Goal: Task Accomplishment & Management: Manage account settings

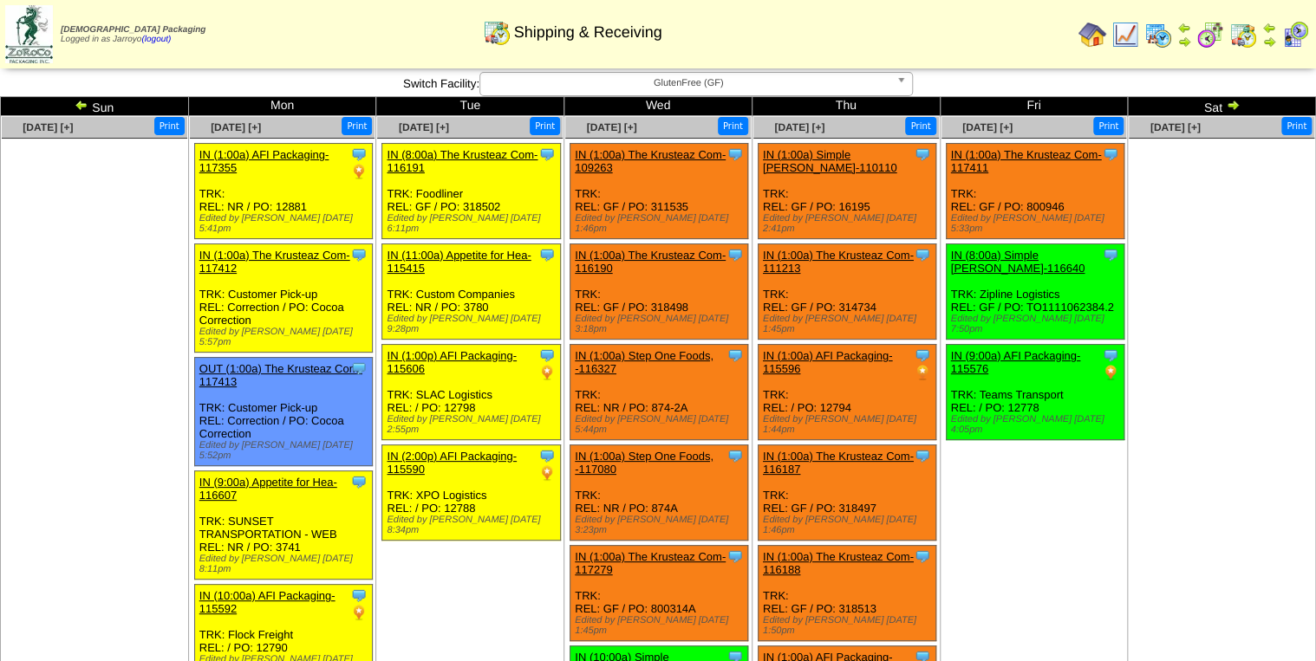
click at [511, 35] on img at bounding box center [1158, 35] width 28 height 28
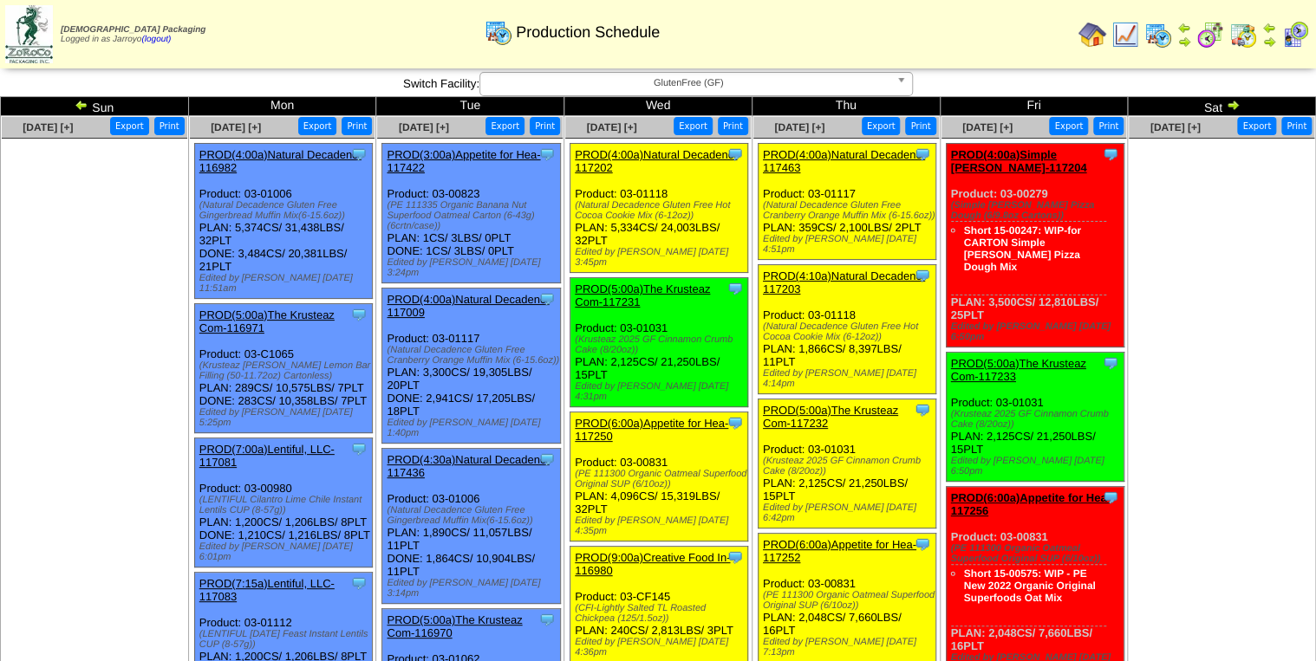
click at [782, 404] on link "PROD(5:00a)The Krusteaz Com-117232" at bounding box center [830, 417] width 135 height 26
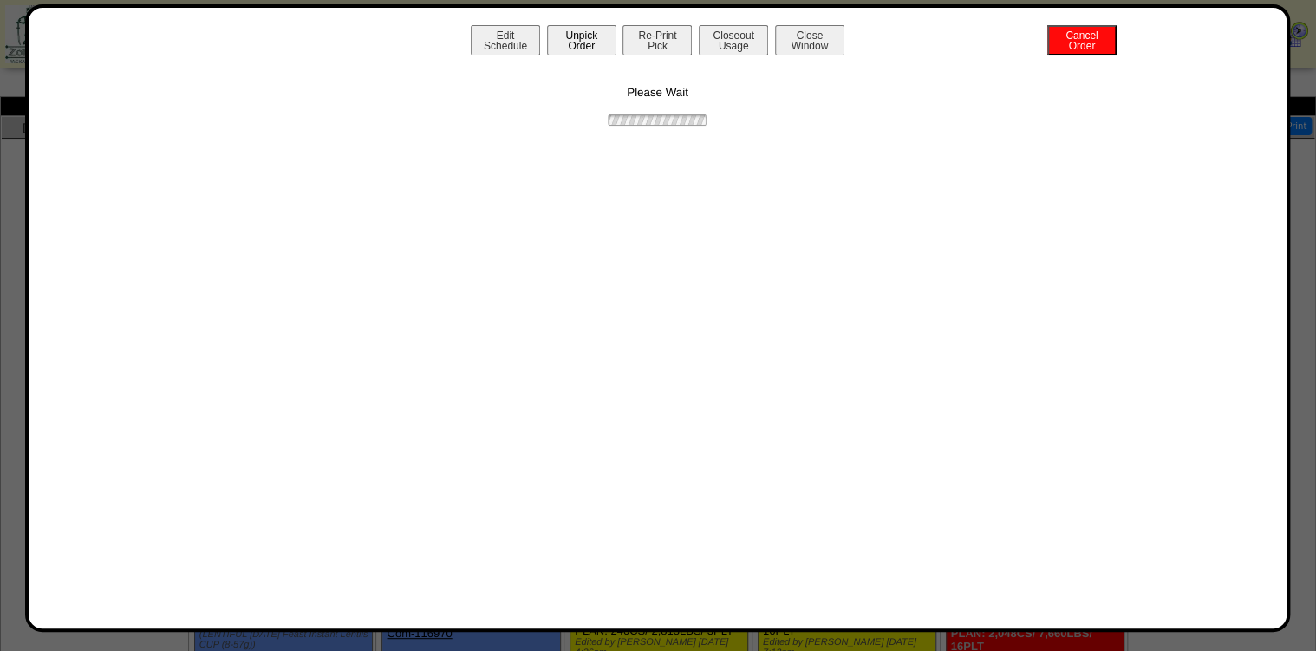
click at [571, 45] on button "Unpick Order" at bounding box center [581, 40] width 69 height 30
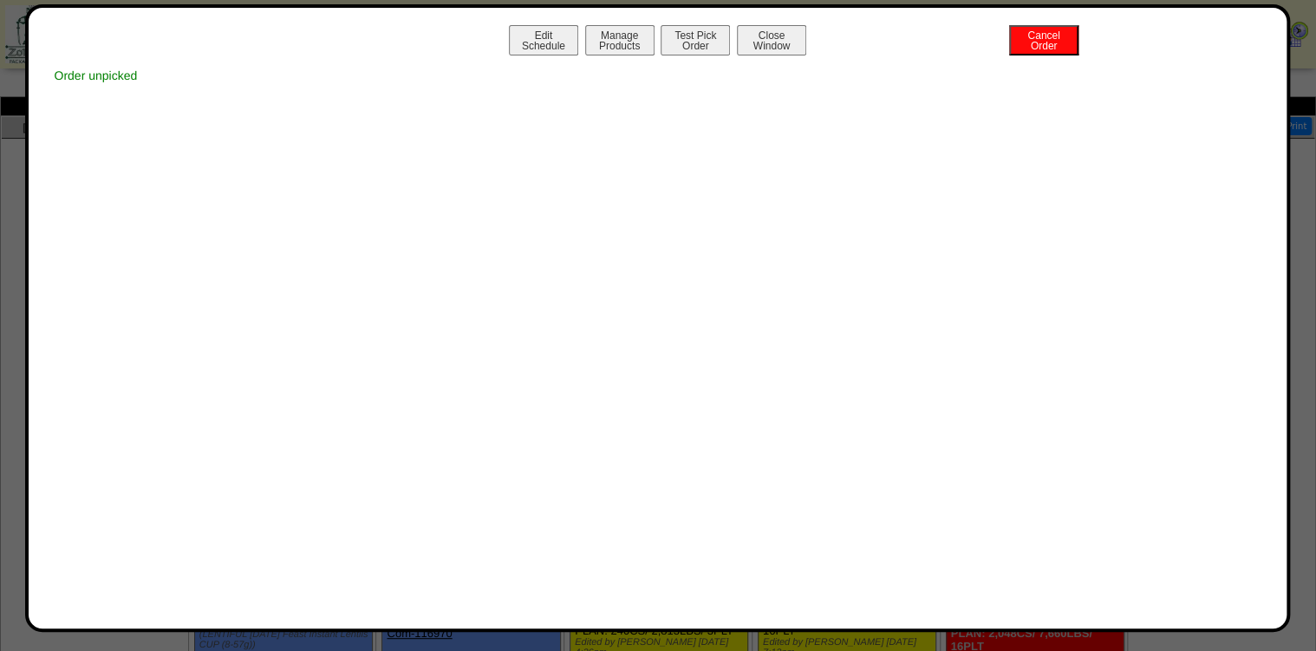
click at [774, 42] on button "Close Window" at bounding box center [771, 40] width 69 height 30
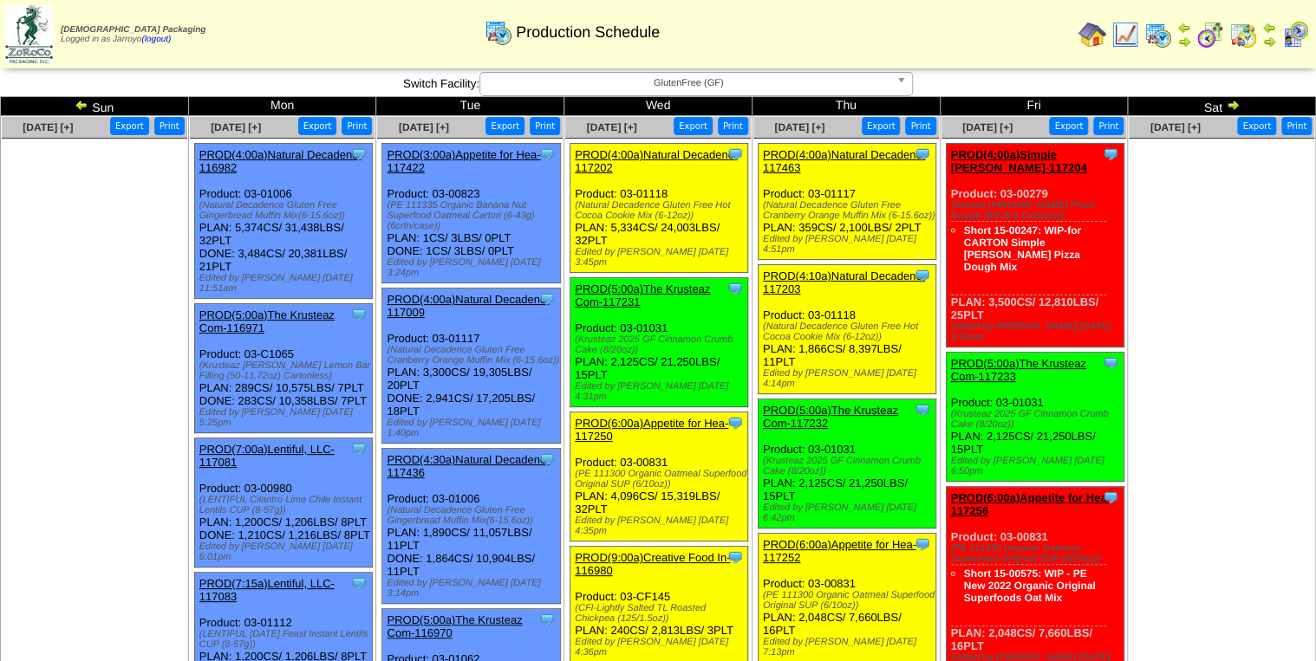
click at [587, 283] on link "PROD(5:00a)The Krusteaz Com-117231" at bounding box center [642, 296] width 135 height 26
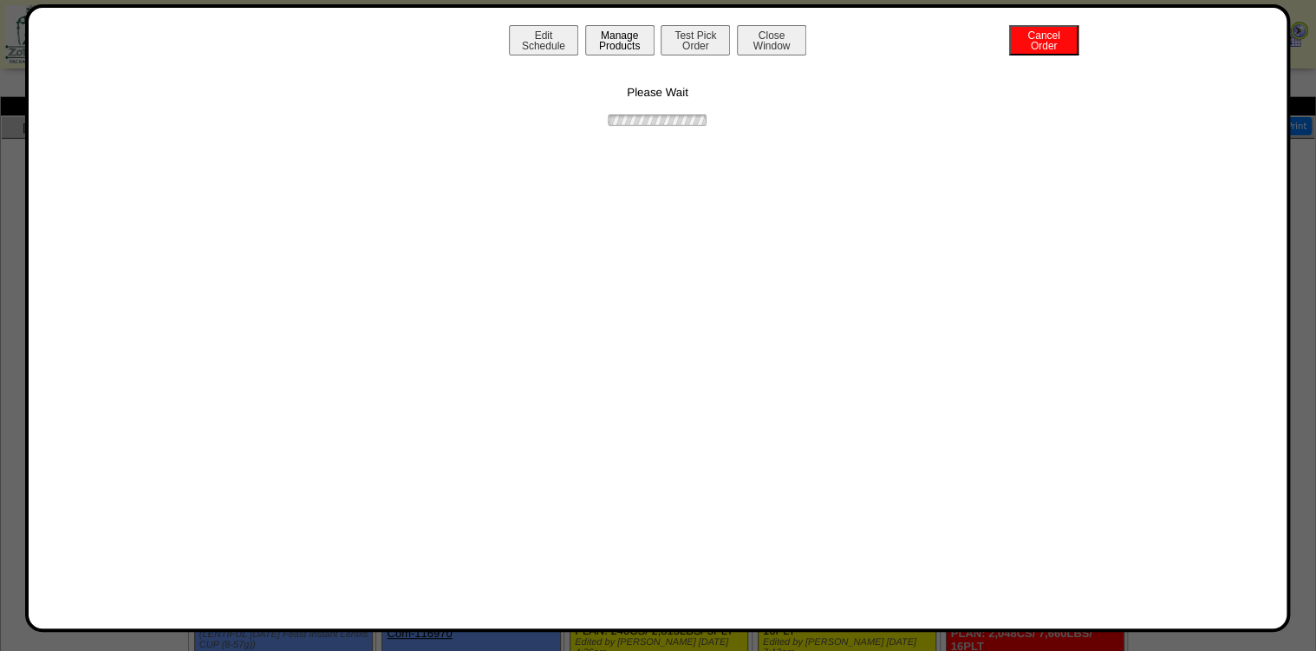
click at [613, 42] on button "Manage Products" at bounding box center [619, 40] width 69 height 30
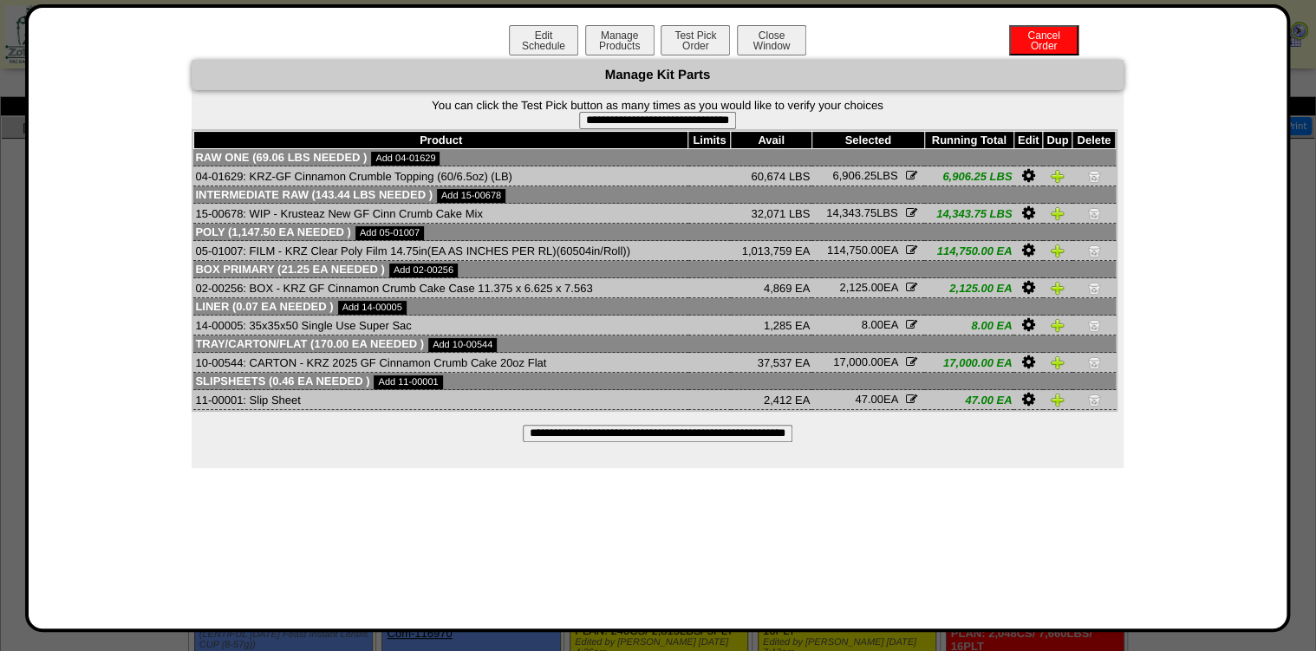
drag, startPoint x: 684, startPoint y: 130, endPoint x: 726, endPoint y: 92, distance: 56.4
click at [684, 129] on input "**********" at bounding box center [657, 120] width 157 height 17
type input "**********"
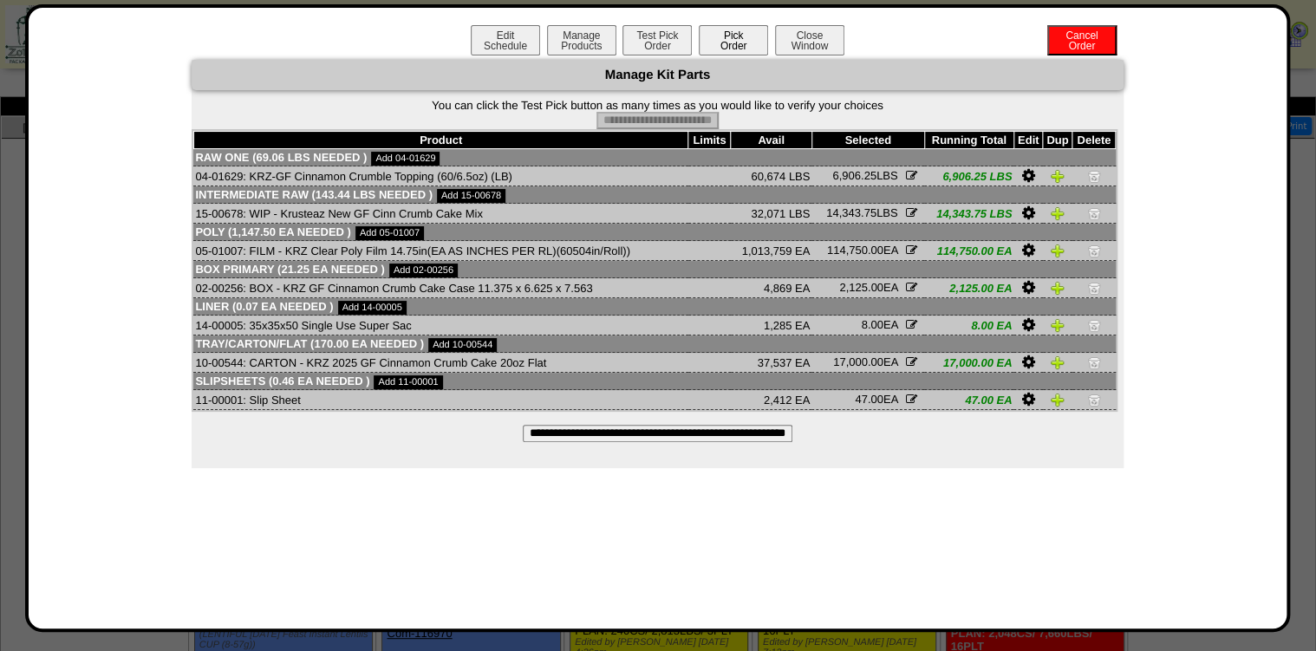
click at [726, 38] on button "Pick Order" at bounding box center [733, 40] width 69 height 30
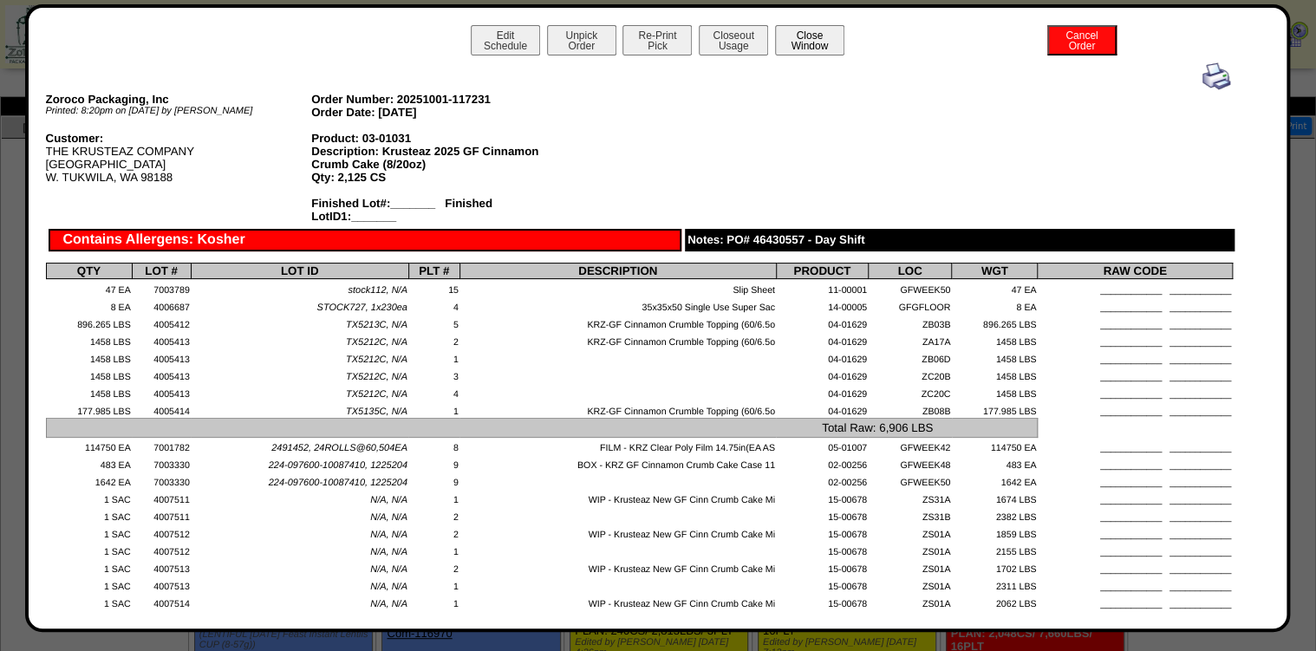
click at [790, 40] on button "Close Window" at bounding box center [809, 40] width 69 height 30
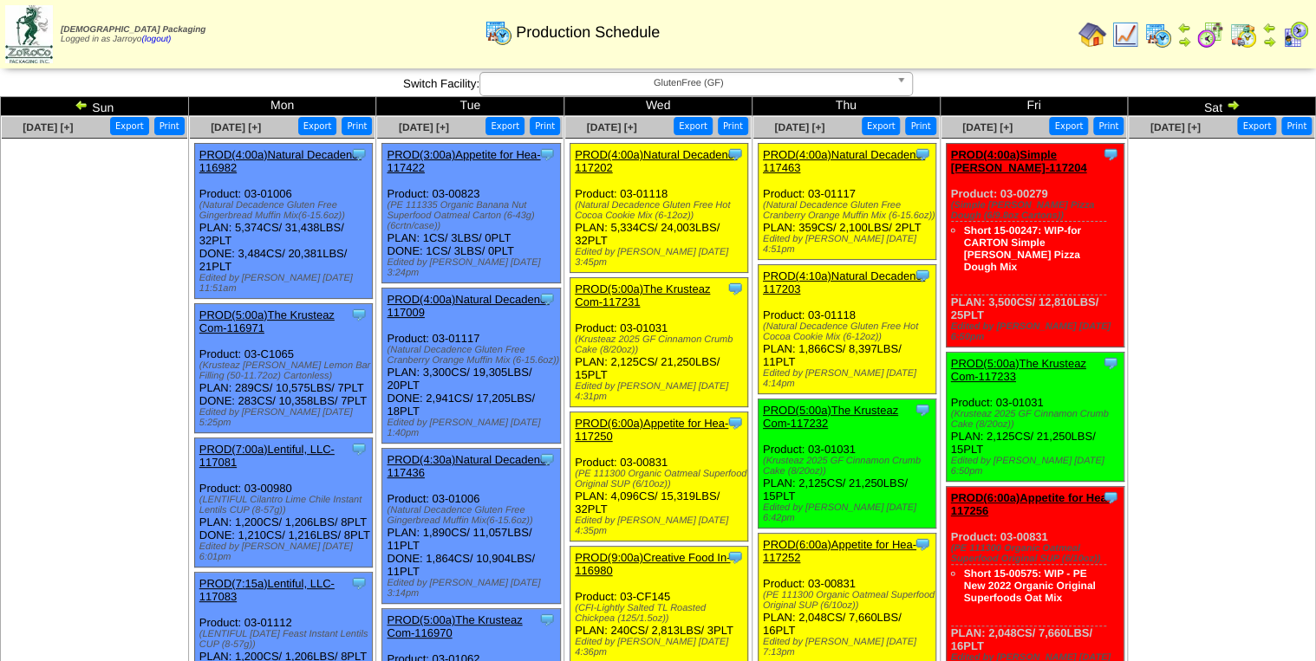
click at [784, 404] on link "PROD(5:00a)The Krusteaz Com-117232" at bounding box center [830, 417] width 135 height 26
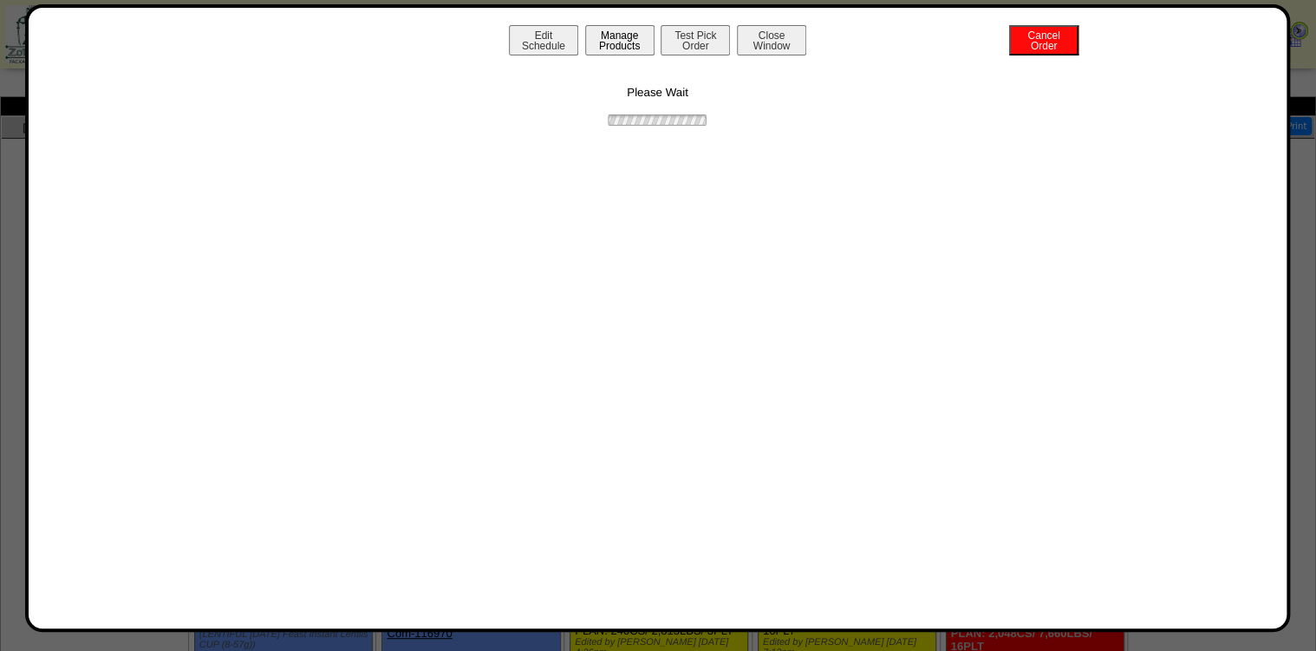
click at [617, 42] on button "Manage Products" at bounding box center [619, 40] width 69 height 30
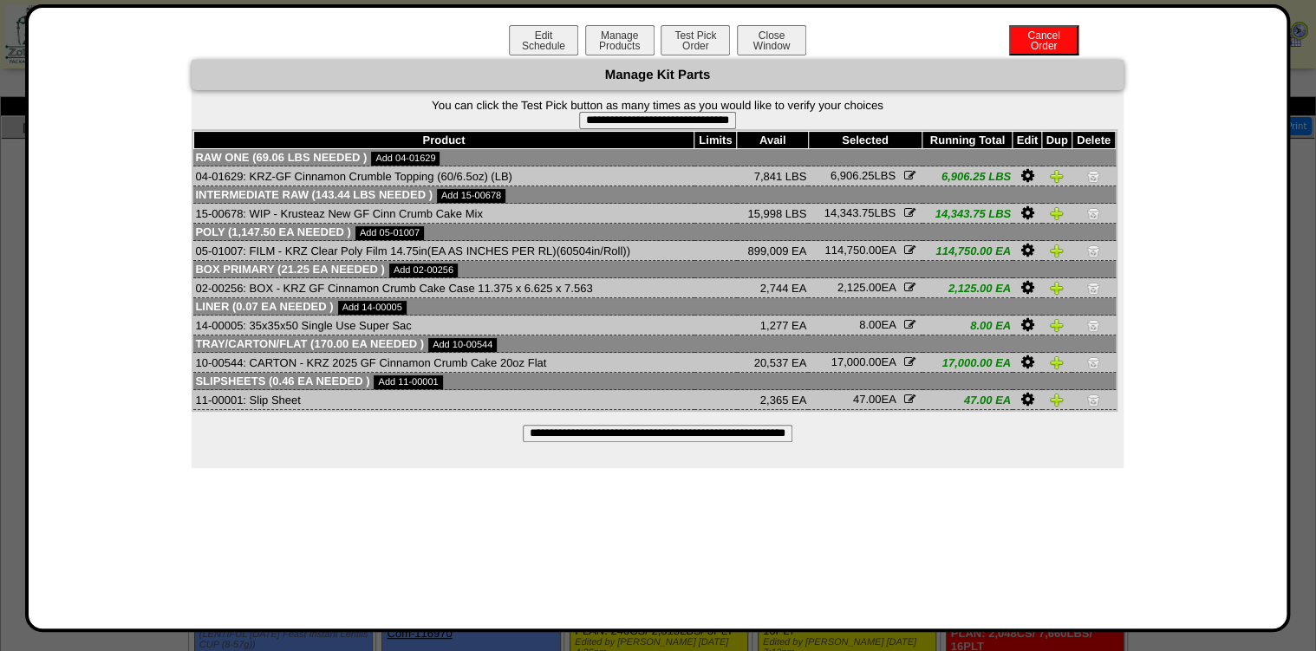
click at [685, 430] on input "**********" at bounding box center [658, 433] width 270 height 17
click at [716, 118] on input "**********" at bounding box center [657, 120] width 157 height 17
type input "**********"
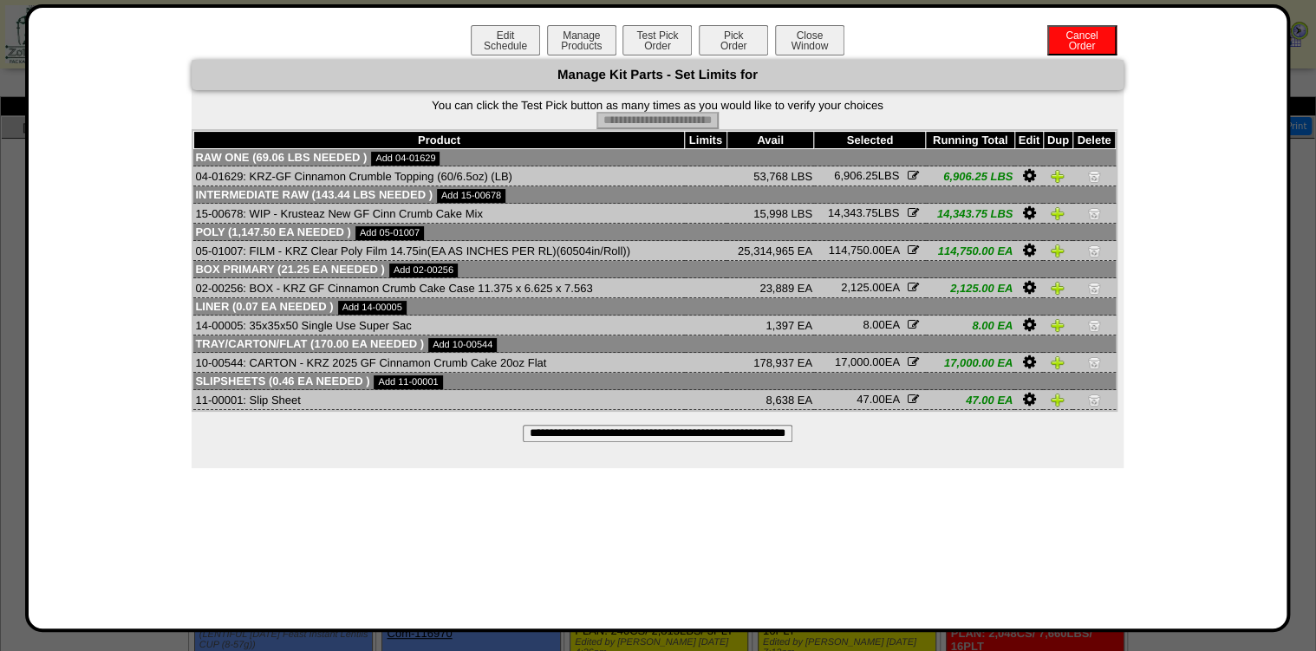
click at [732, 36] on button "Pick Order" at bounding box center [733, 40] width 69 height 30
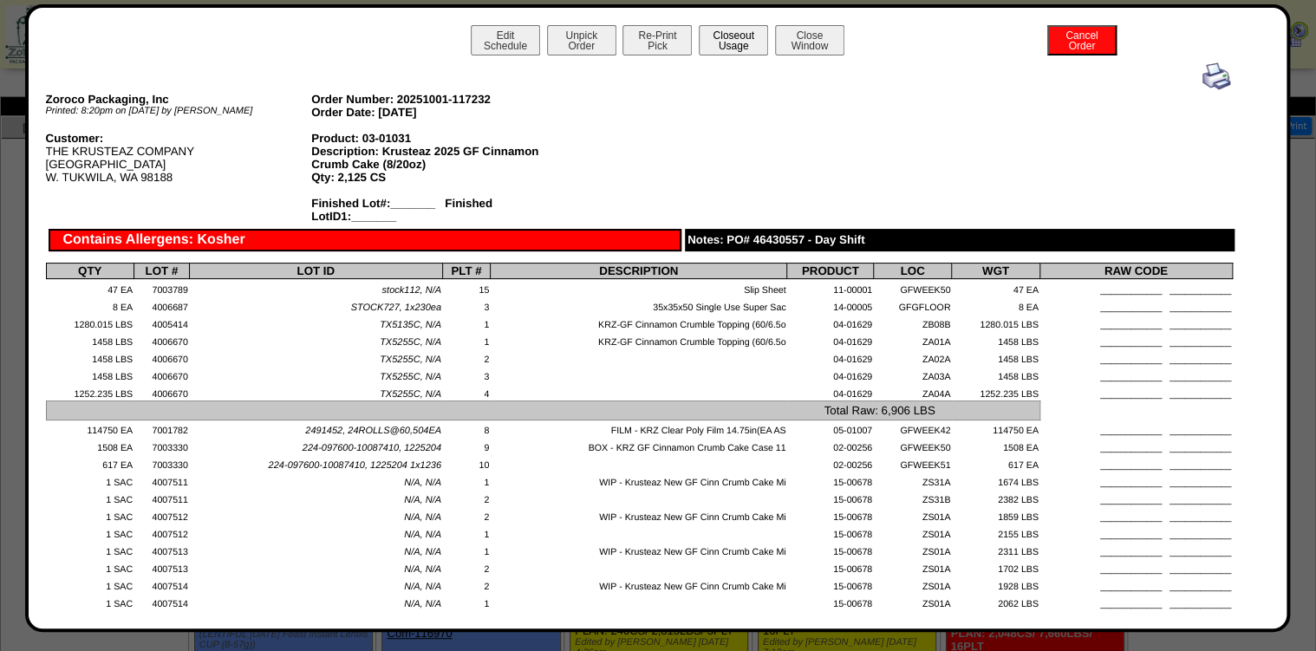
click at [720, 43] on button "Closeout Usage" at bounding box center [733, 40] width 69 height 30
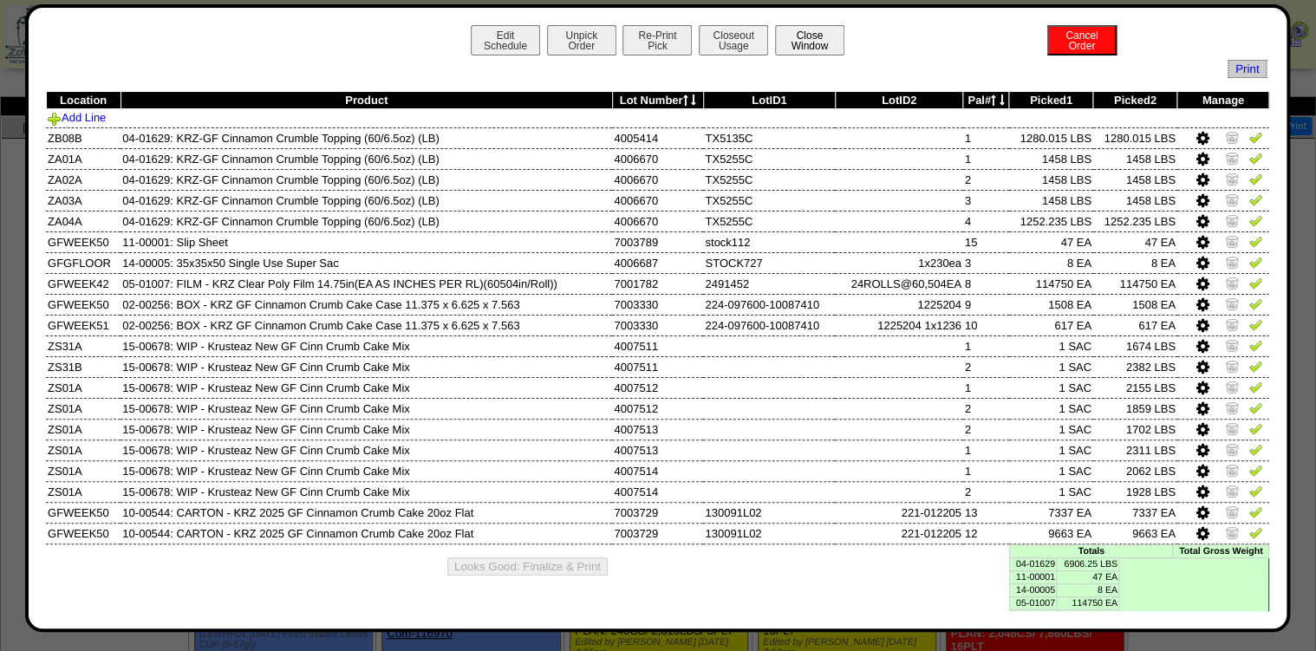
click at [809, 38] on button "Close Window" at bounding box center [809, 40] width 69 height 30
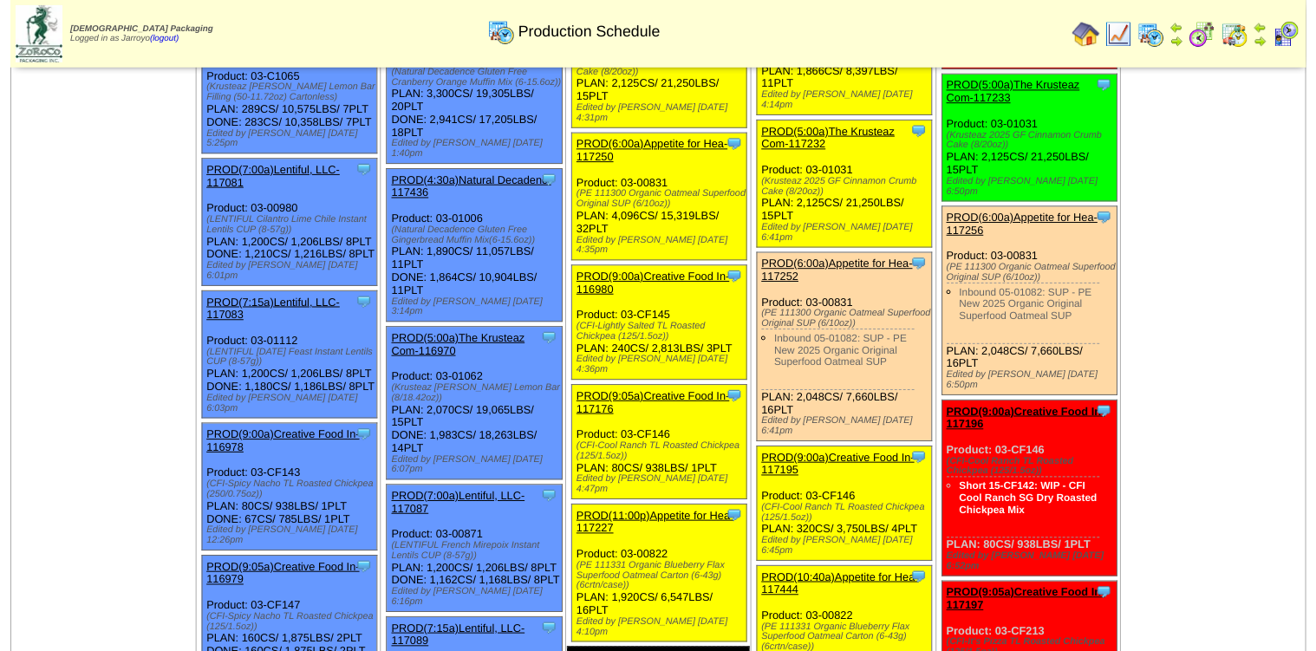
scroll to position [139, 0]
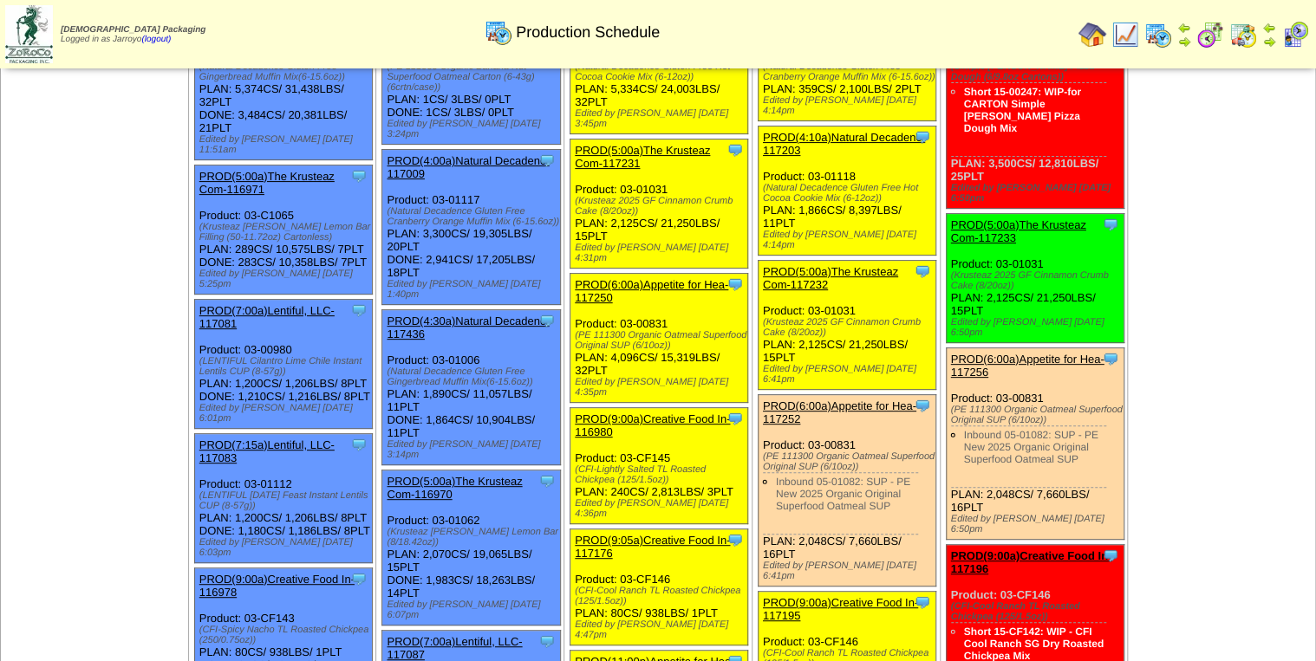
click at [583, 156] on link "PROD(5:00a)The Krusteaz Com-117231" at bounding box center [642, 157] width 135 height 26
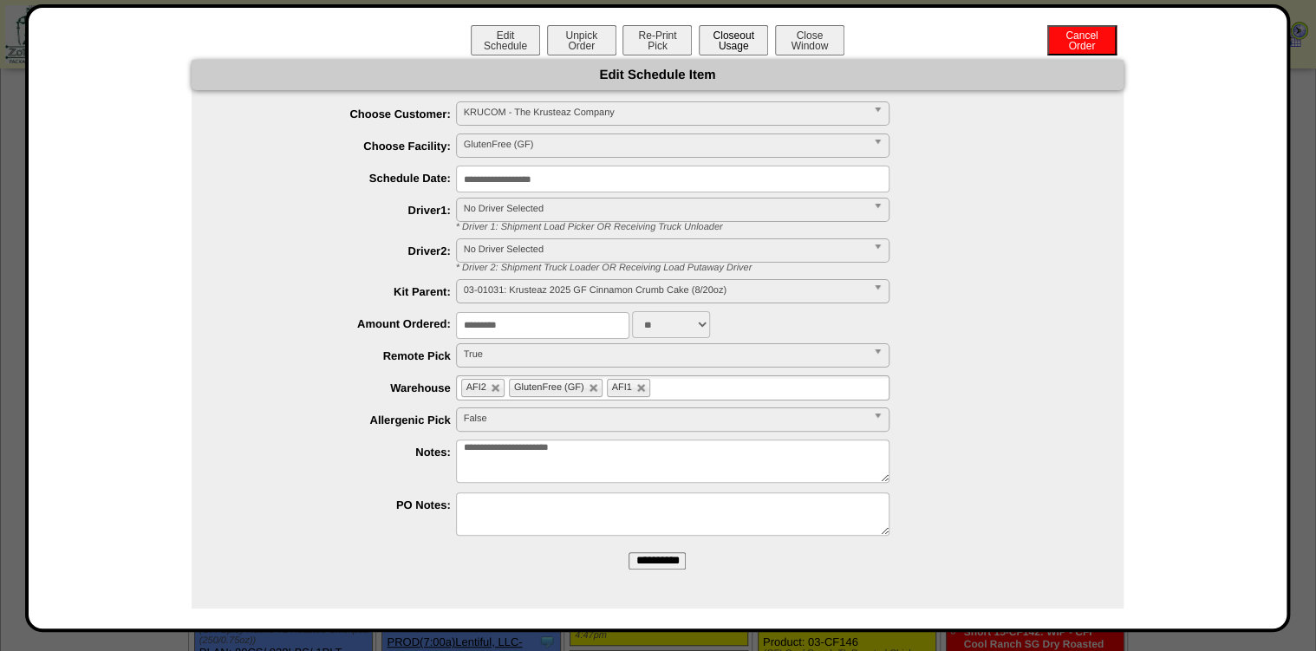
click at [709, 48] on button "Closeout Usage" at bounding box center [733, 40] width 69 height 30
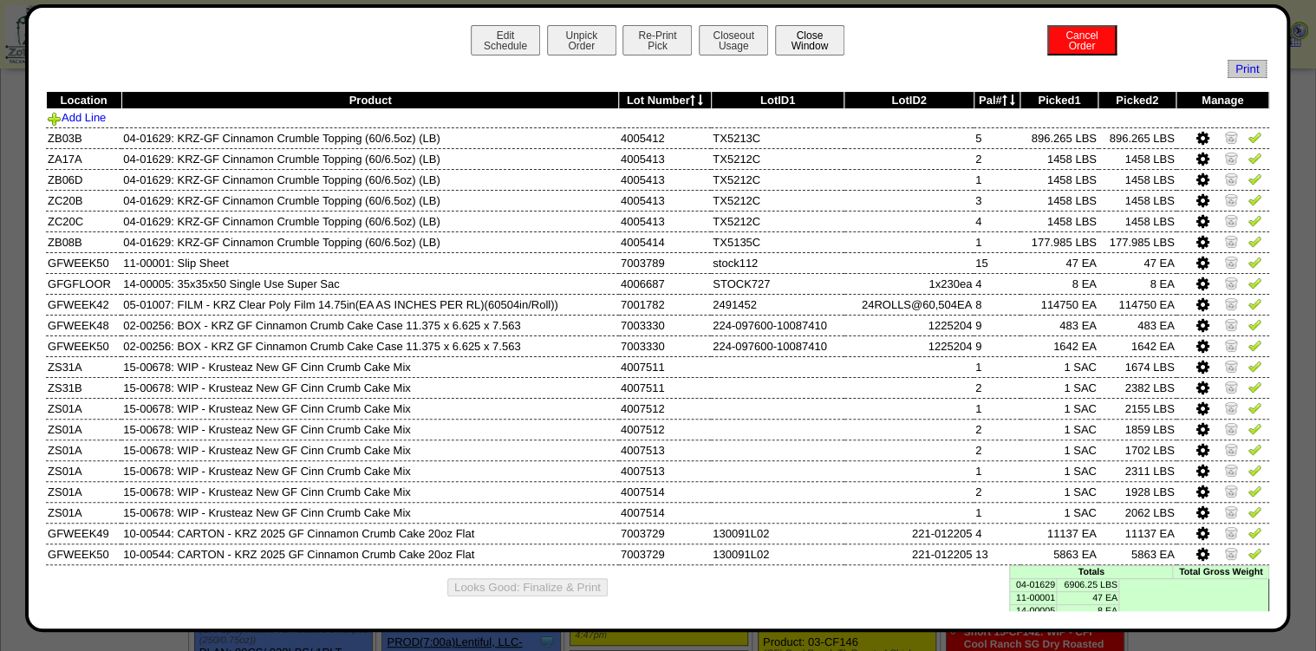
click at [785, 45] on button "Close Window" at bounding box center [809, 40] width 69 height 30
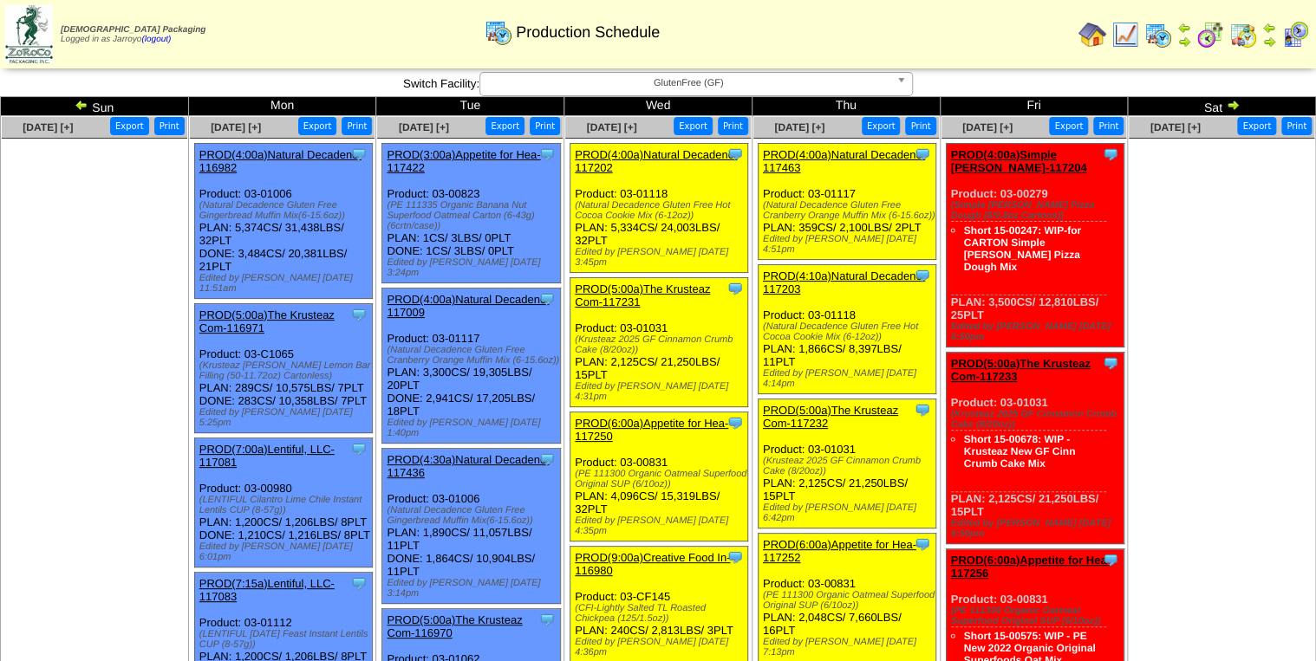
click at [613, 283] on link "PROD(5:00a)The Krusteaz Com-117231" at bounding box center [642, 296] width 135 height 26
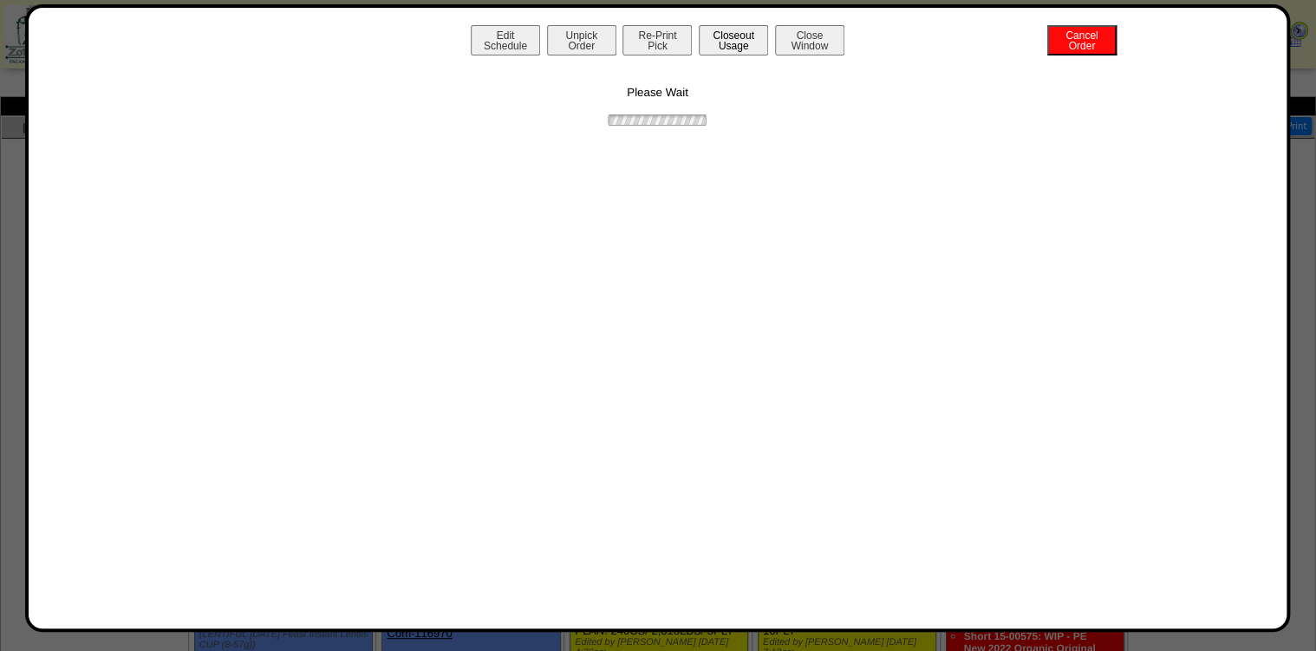
click at [714, 43] on button "Closeout Usage" at bounding box center [733, 40] width 69 height 30
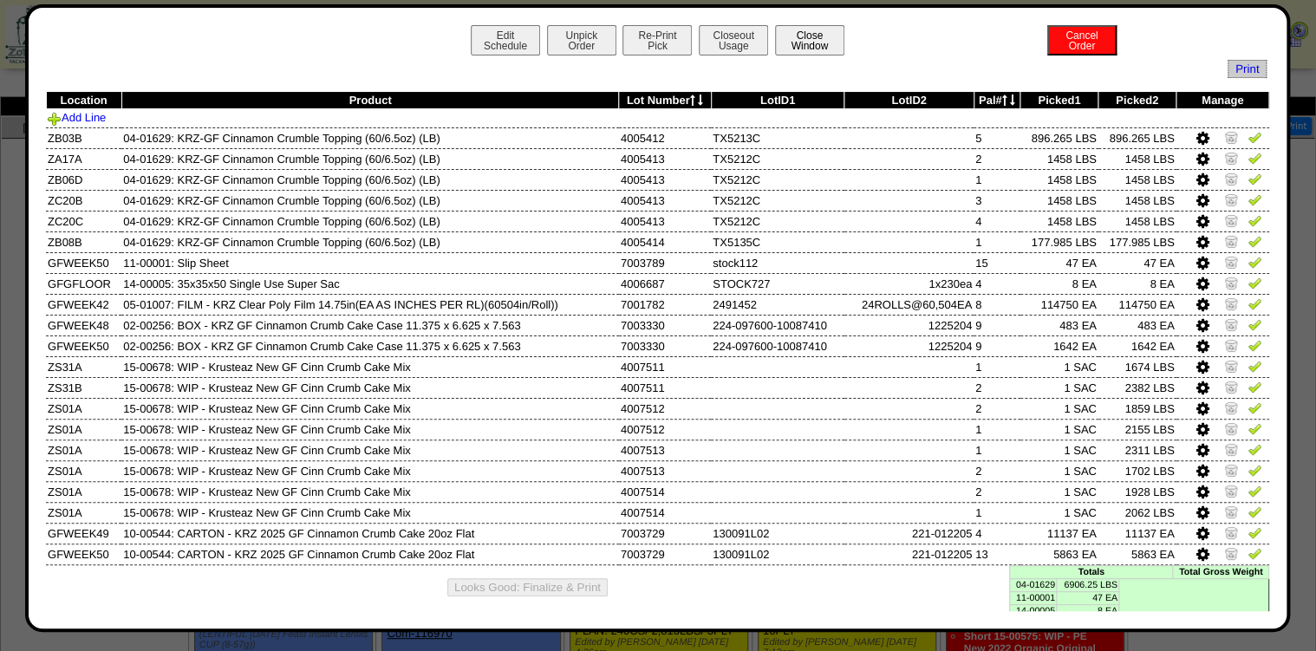
click at [782, 39] on button "Close Window" at bounding box center [809, 40] width 69 height 30
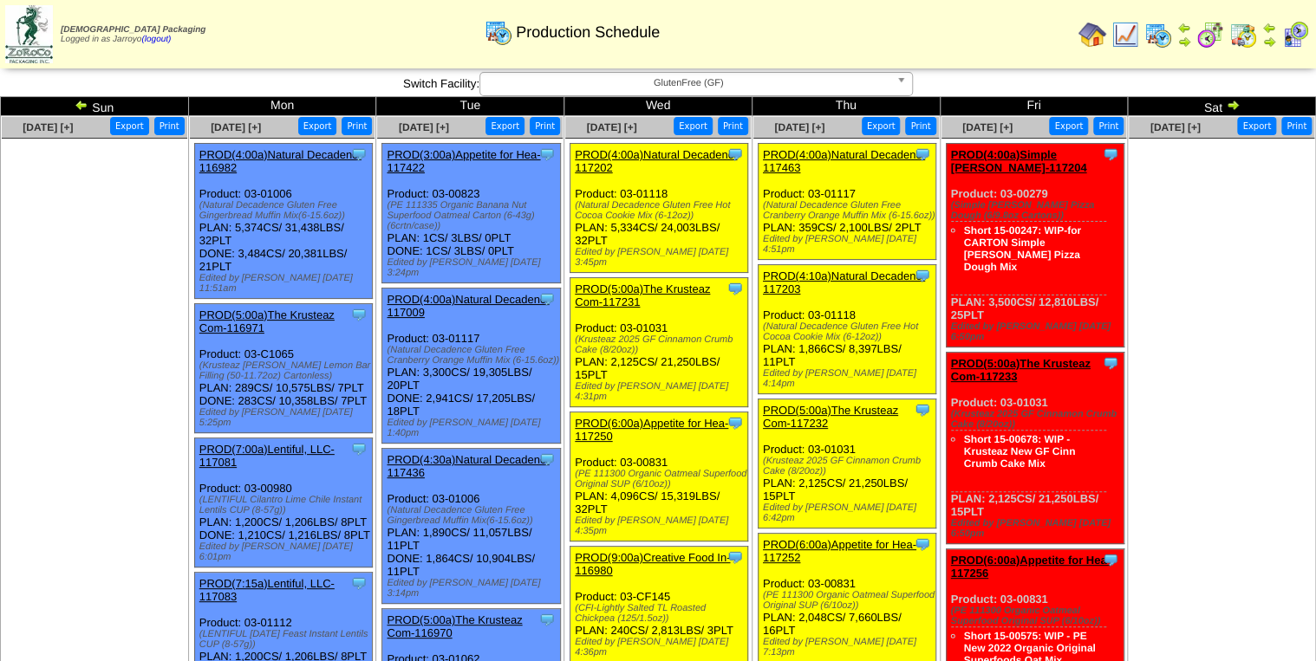
click at [1237, 43] on img at bounding box center [1243, 35] width 28 height 28
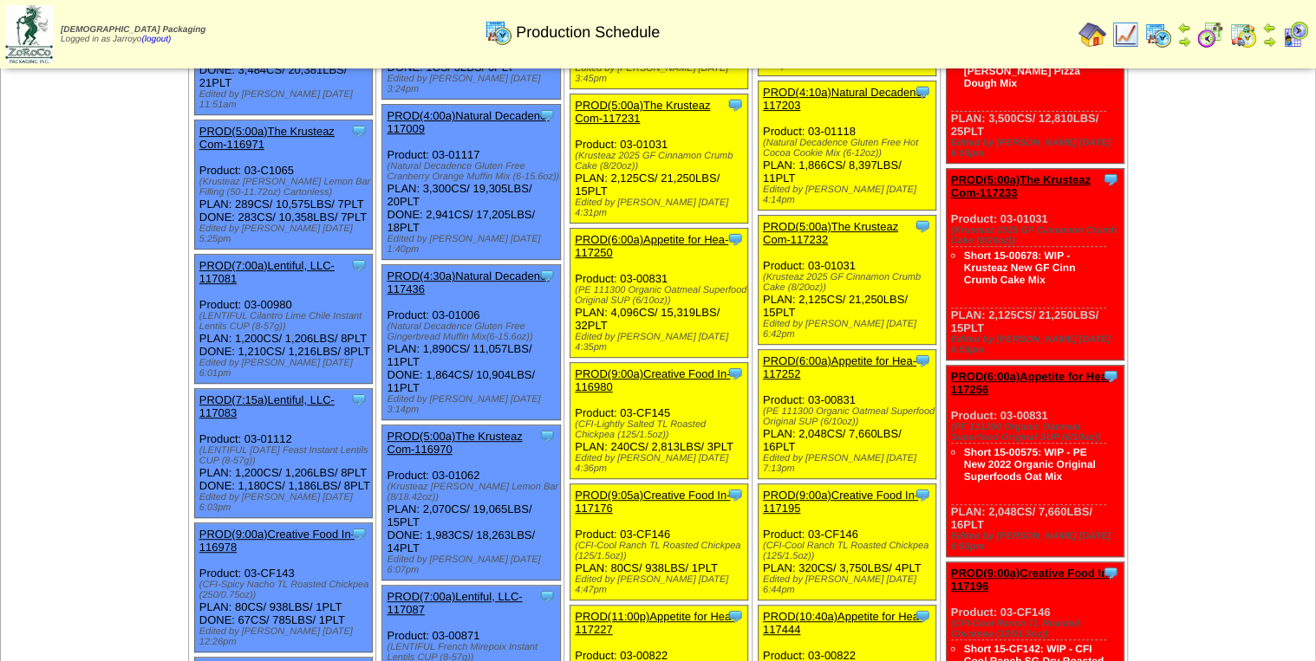
scroll to position [69, 0]
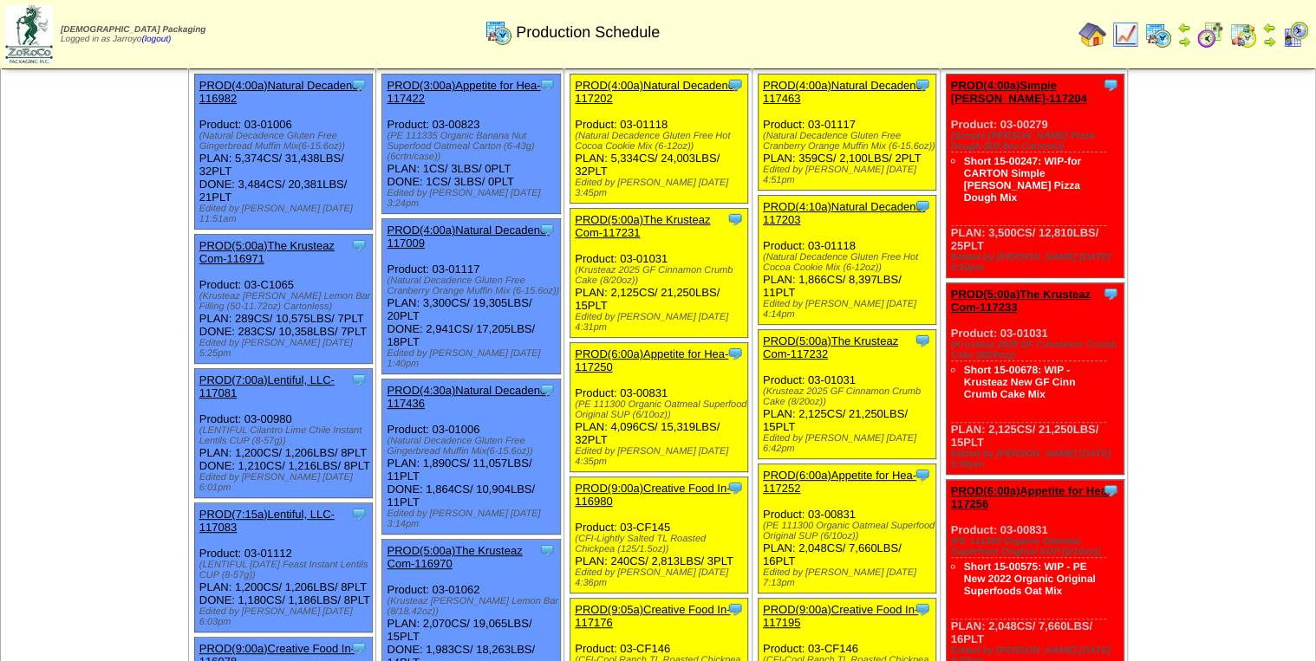
click at [1245, 38] on img at bounding box center [1243, 35] width 28 height 28
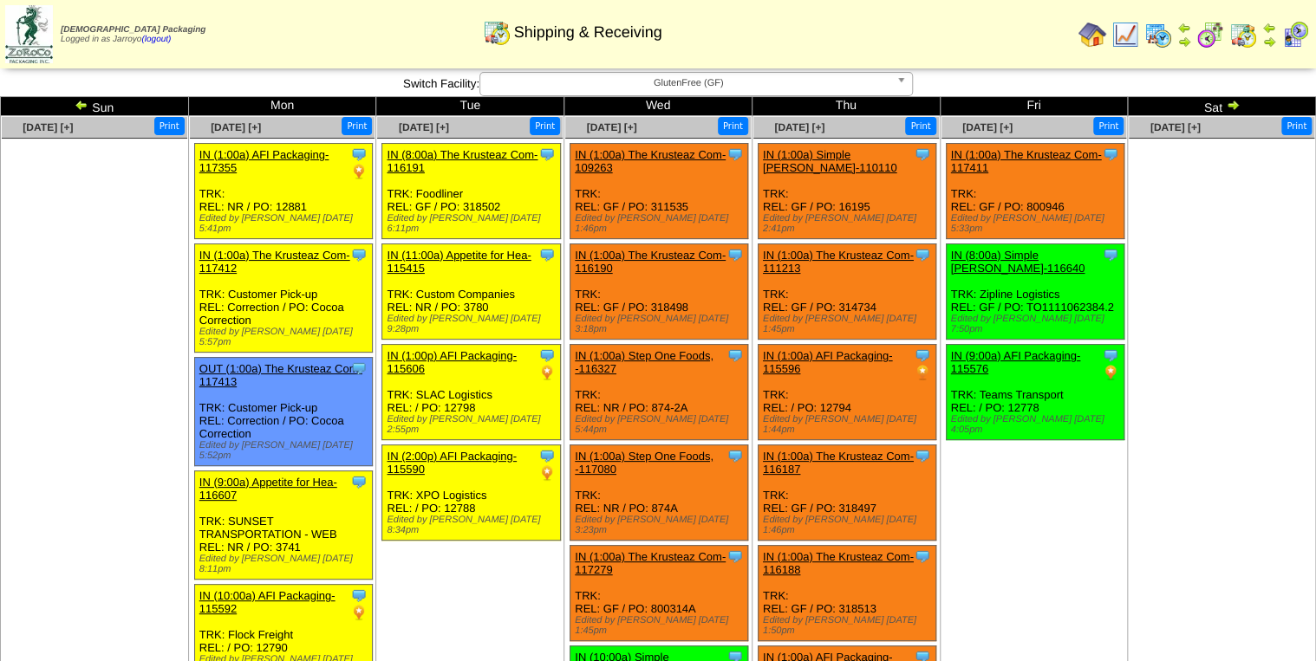
click at [83, 107] on img at bounding box center [82, 105] width 14 height 14
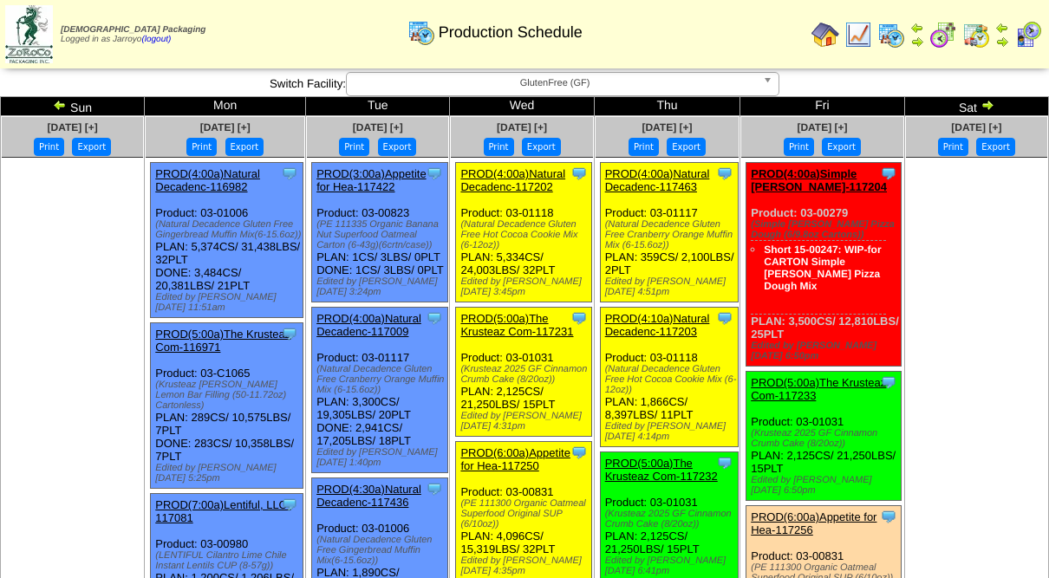
scroll to position [346, 0]
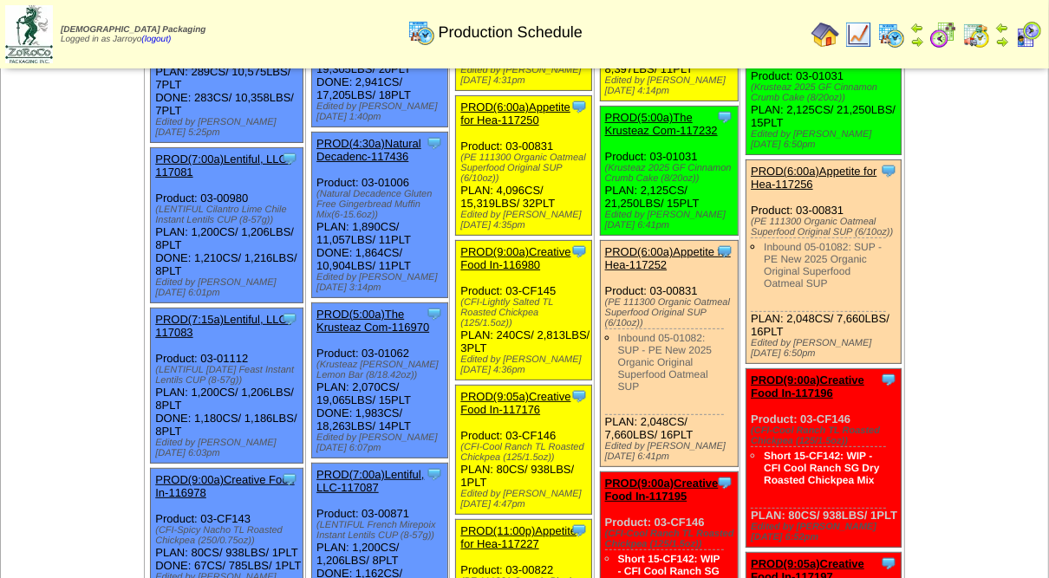
click at [883, 31] on img at bounding box center [891, 35] width 28 height 28
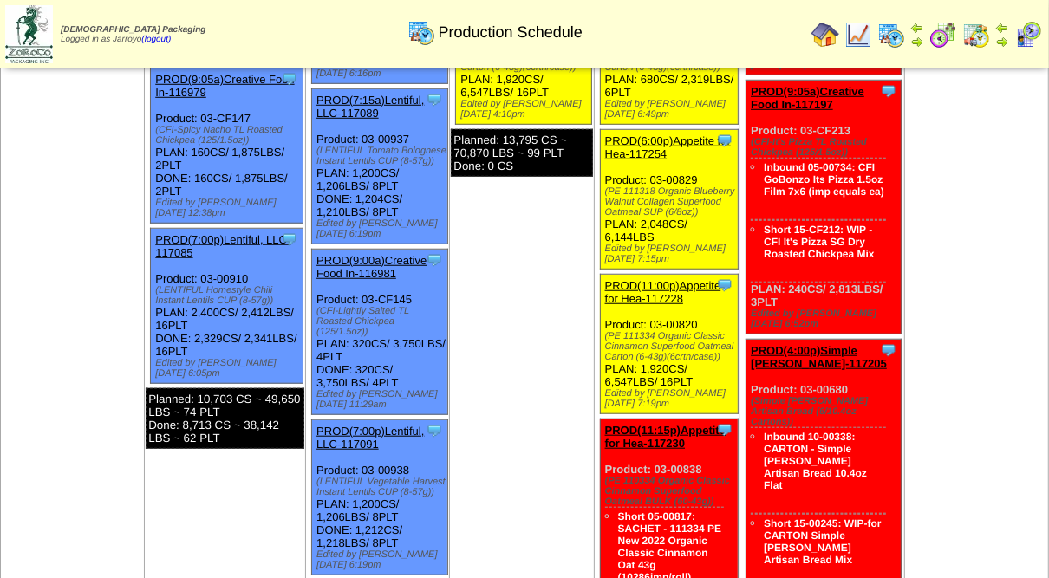
scroll to position [1040, 0]
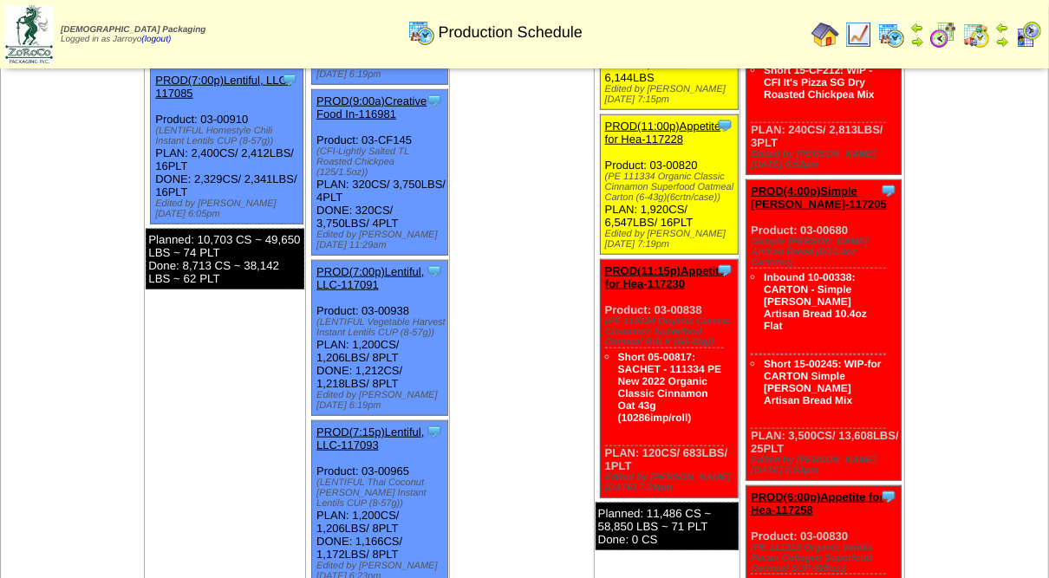
click at [761, 180] on div "Clone Item PROD(4:00p)Simple [PERSON_NAME]-117205 Simple [PERSON_NAME] Schedule…" at bounding box center [823, 330] width 155 height 301
click at [765, 185] on link "PROD(4:00p)Simple [PERSON_NAME]-117205" at bounding box center [819, 198] width 136 height 26
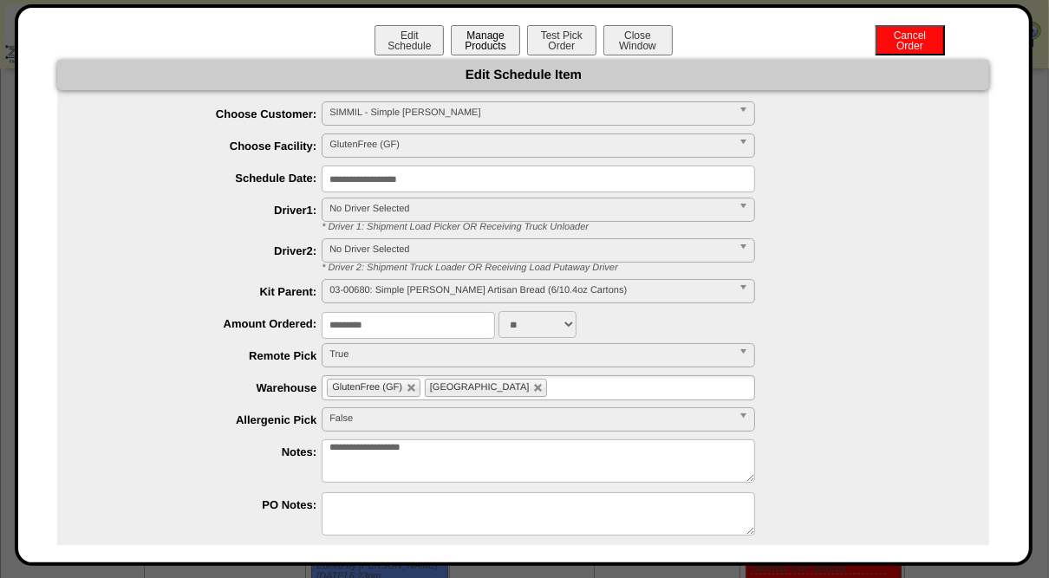
click at [502, 40] on button "Manage Products" at bounding box center [485, 40] width 69 height 30
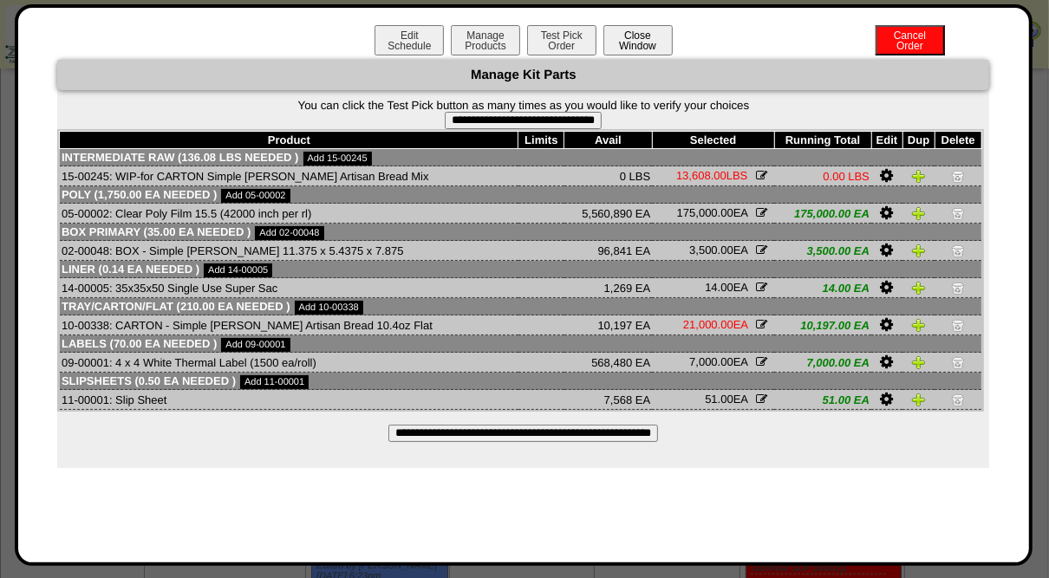
click at [628, 37] on button "Close Window" at bounding box center [637, 40] width 69 height 30
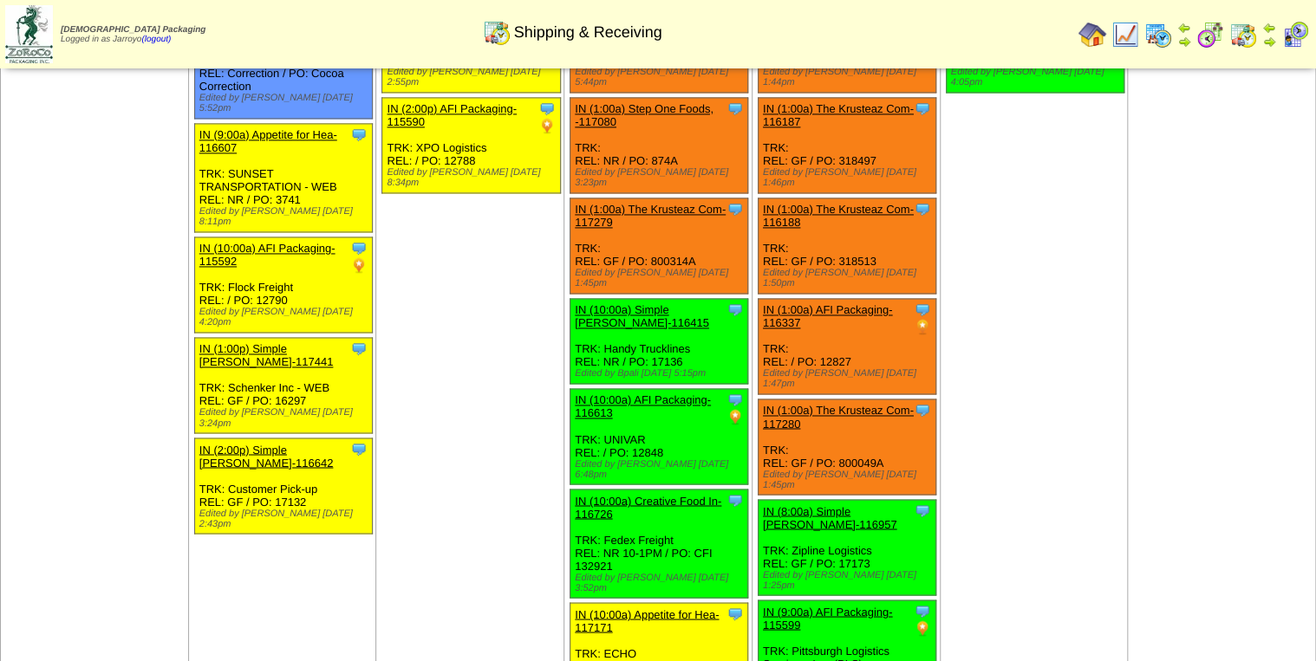
scroll to position [1336, 0]
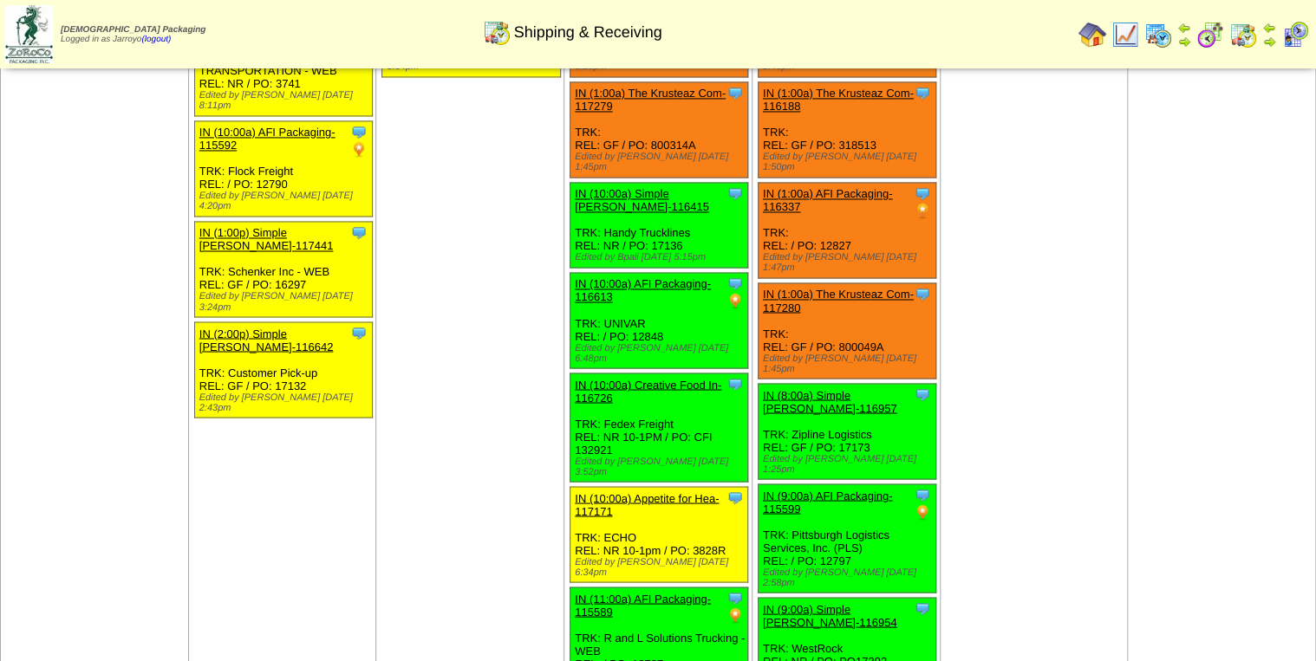
click at [584, 513] on td "Oct 01 [+] Print Clone Item IN (1:00a) The Krusteaz Com-109263 The Krusteaz Com…" at bounding box center [658, 276] width 188 height 1248
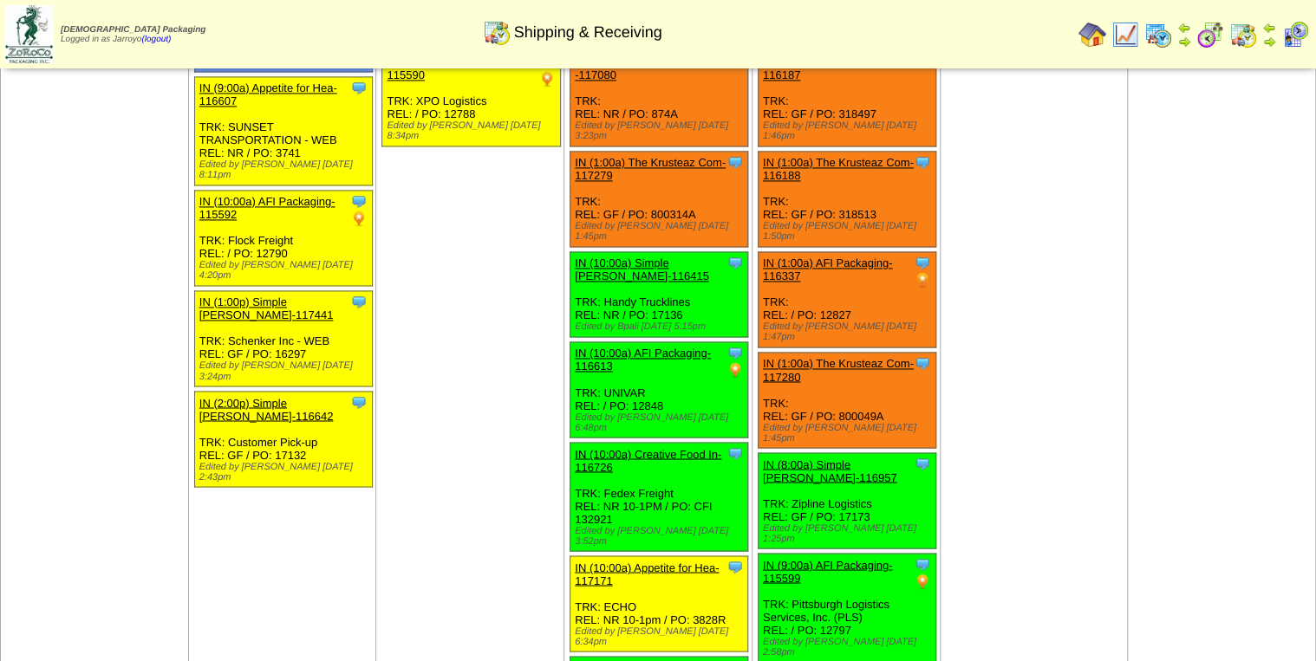
click at [505, 425] on td "Sep 30 [+] Print Clone Item IN (8:00a) The Krusteaz Com-116191 The Krusteaz Com…" at bounding box center [470, 346] width 188 height 1248
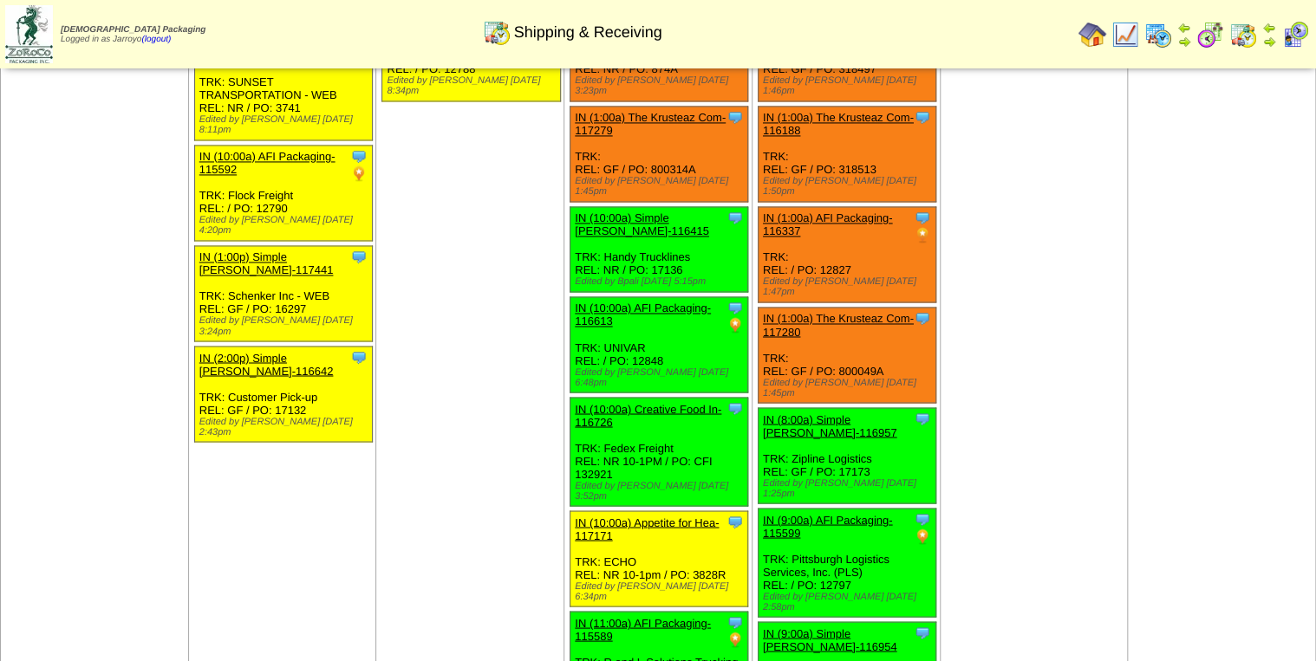
scroll to position [1336, 0]
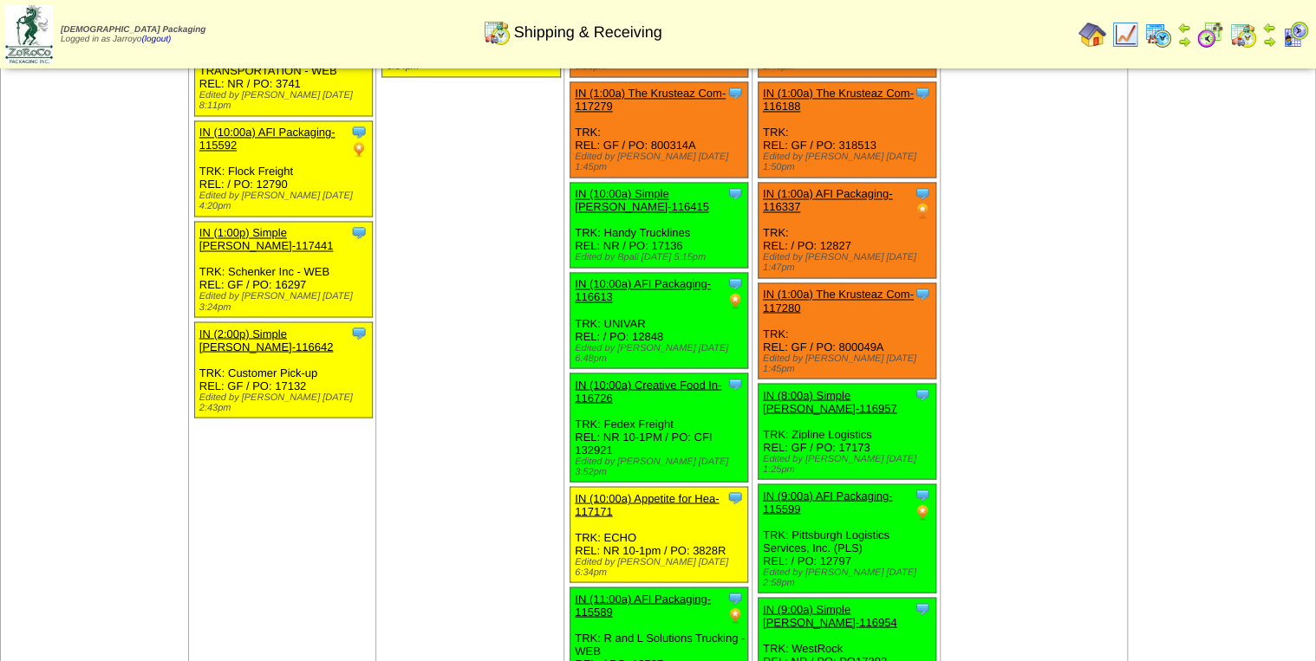
click at [469, 278] on td "Sep 30 [+] Print Clone Item IN (8:00a) The Krusteaz Com-116191 The Krusteaz Com…" at bounding box center [470, 276] width 188 height 1248
click at [1162, 34] on img at bounding box center [1158, 35] width 28 height 28
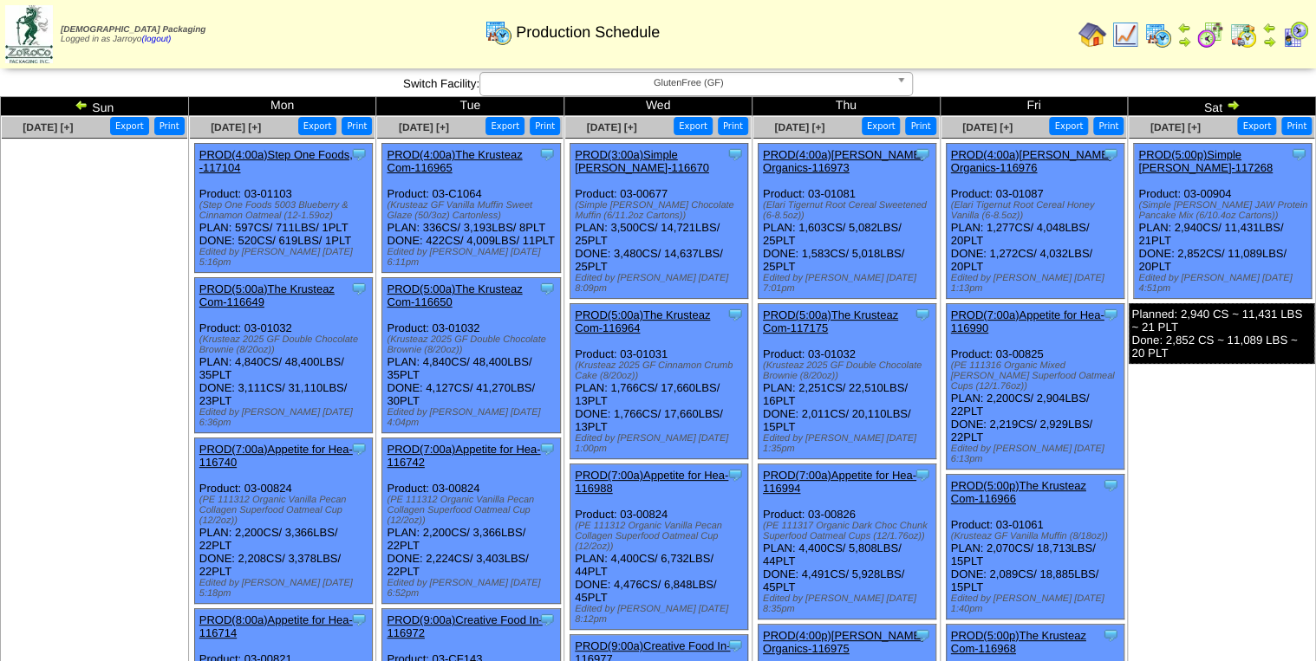
click at [1231, 109] on img at bounding box center [1233, 105] width 14 height 14
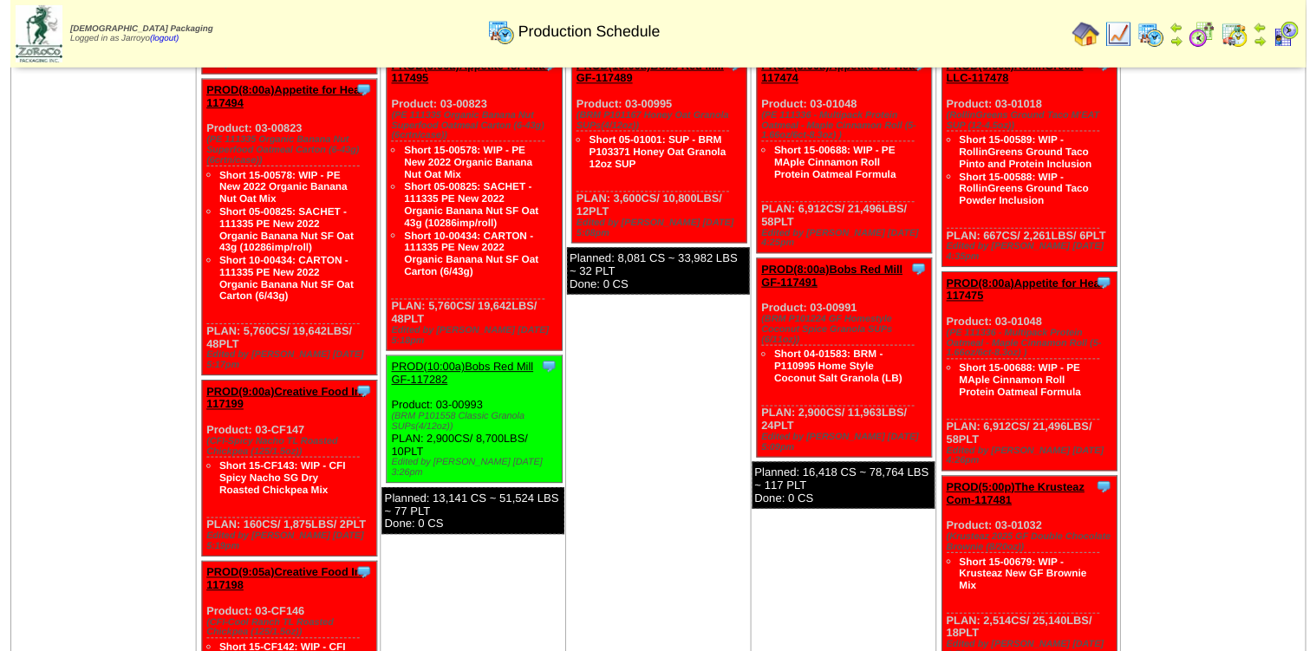
scroll to position [2206, 0]
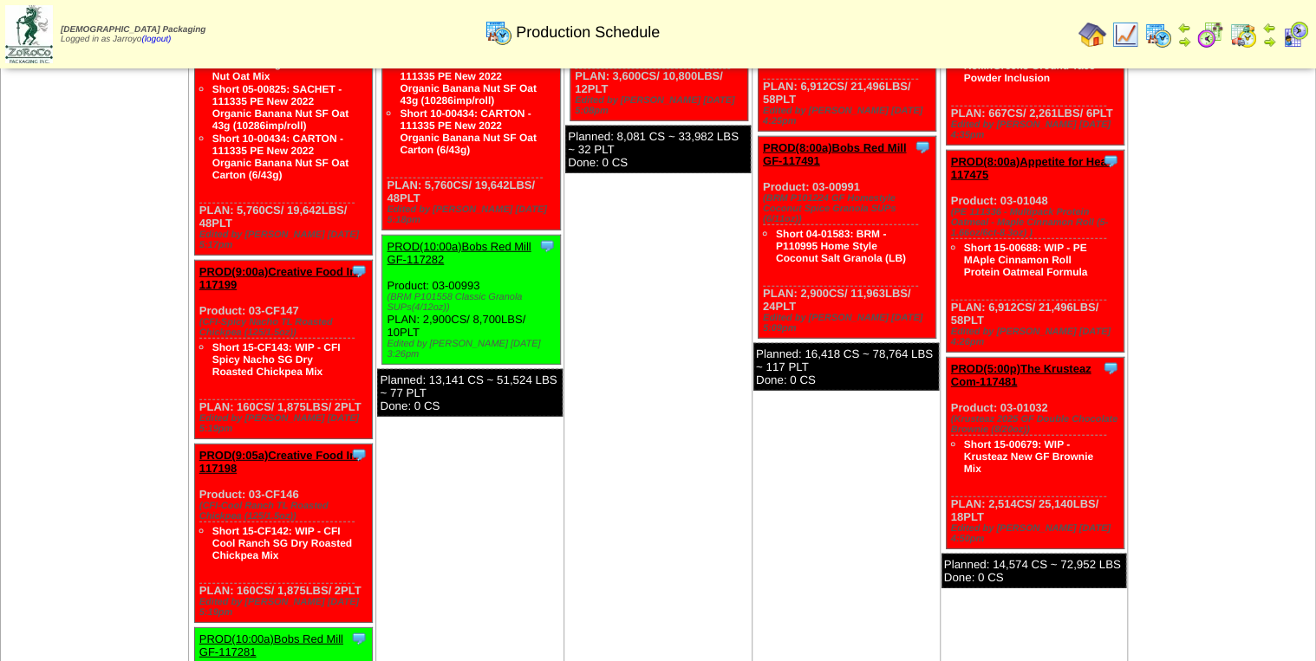
click at [217, 633] on link "PROD(10:00a)Bobs Red Mill GF-117281" at bounding box center [271, 646] width 144 height 26
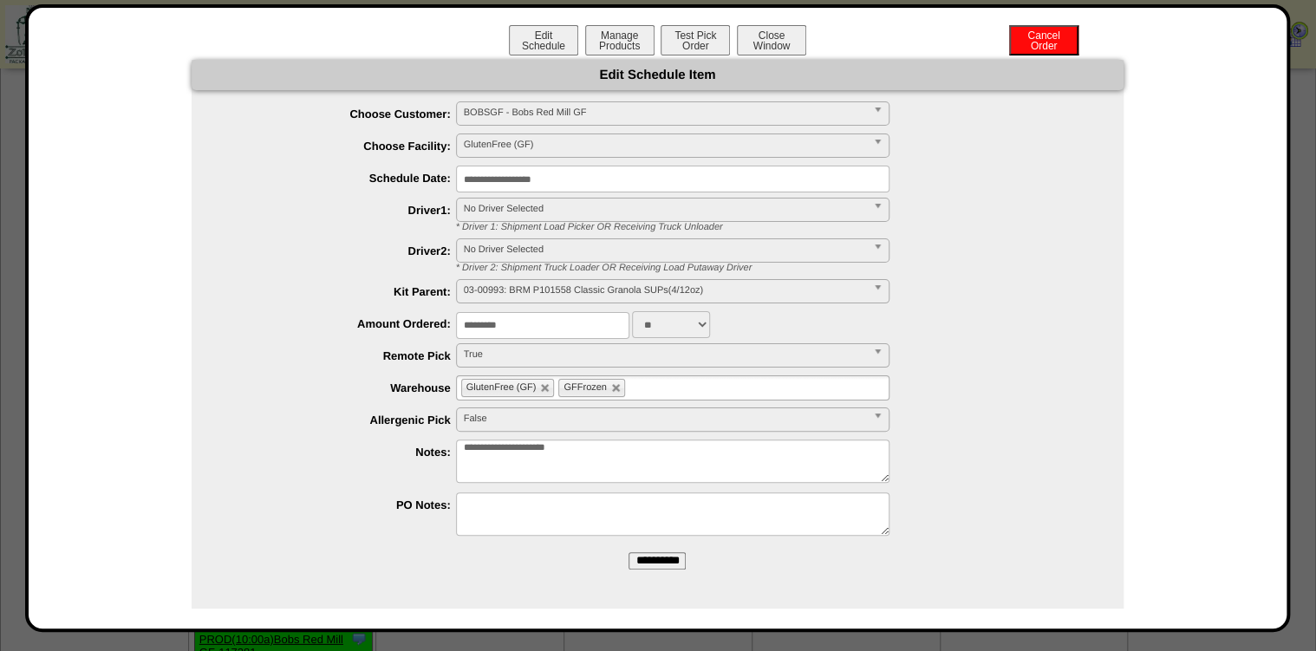
drag, startPoint x: 601, startPoint y: 48, endPoint x: 633, endPoint y: 69, distance: 38.7
click at [629, 87] on div "**********" at bounding box center [658, 318] width 1224 height 586
click at [635, 52] on button "Manage Products" at bounding box center [619, 40] width 69 height 30
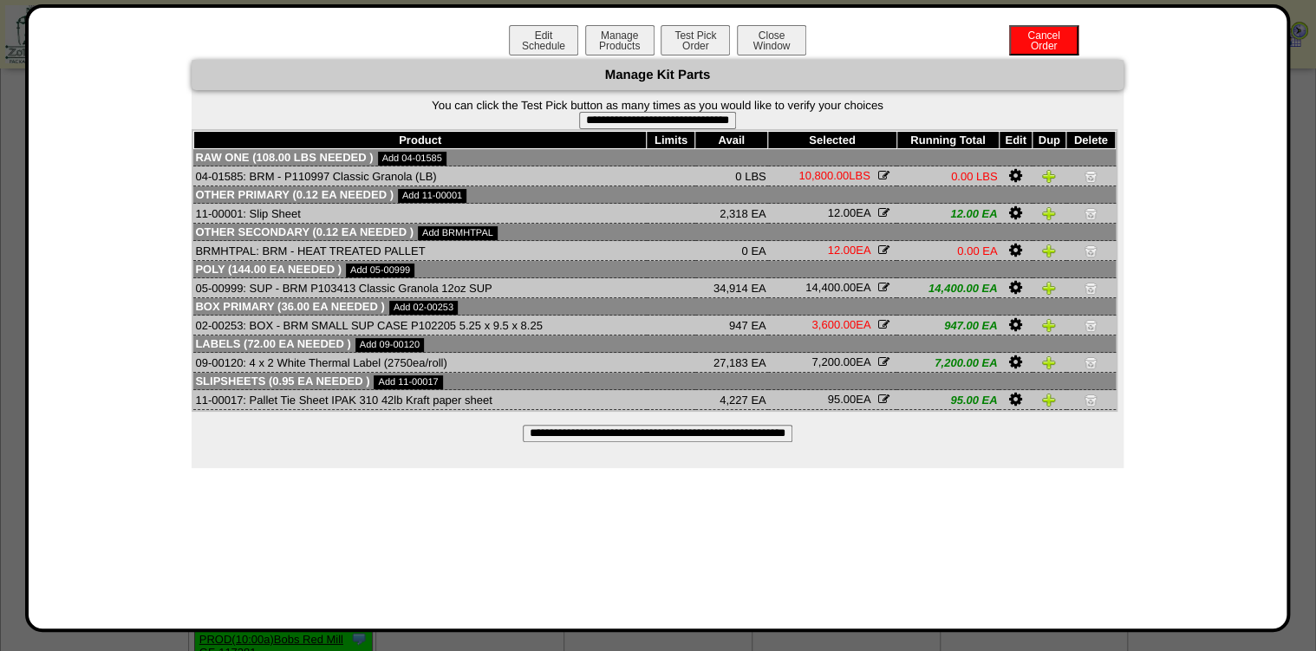
click at [529, 55] on div "Edit Schedule Manage Products Test Pick Order Cancel Order Close Window" at bounding box center [658, 42] width 1224 height 35
click at [560, 46] on button "Edit Schedule" at bounding box center [543, 40] width 69 height 30
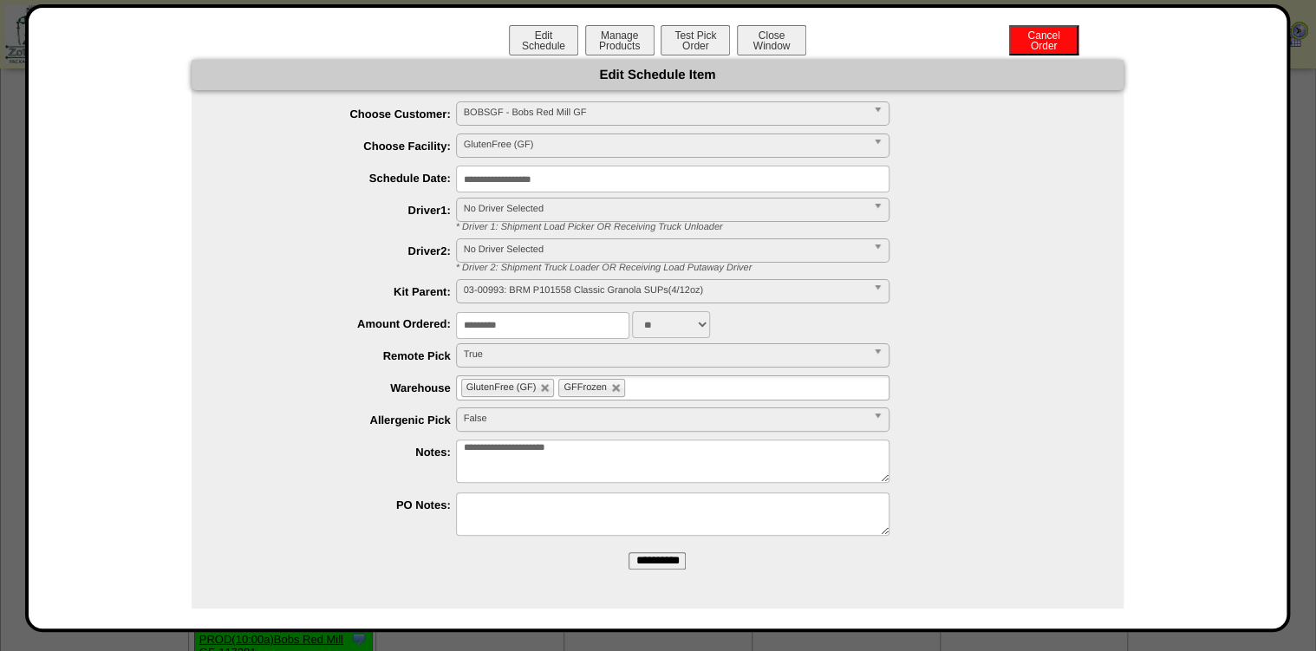
click at [639, 385] on input "text" at bounding box center [640, 388] width 22 height 22
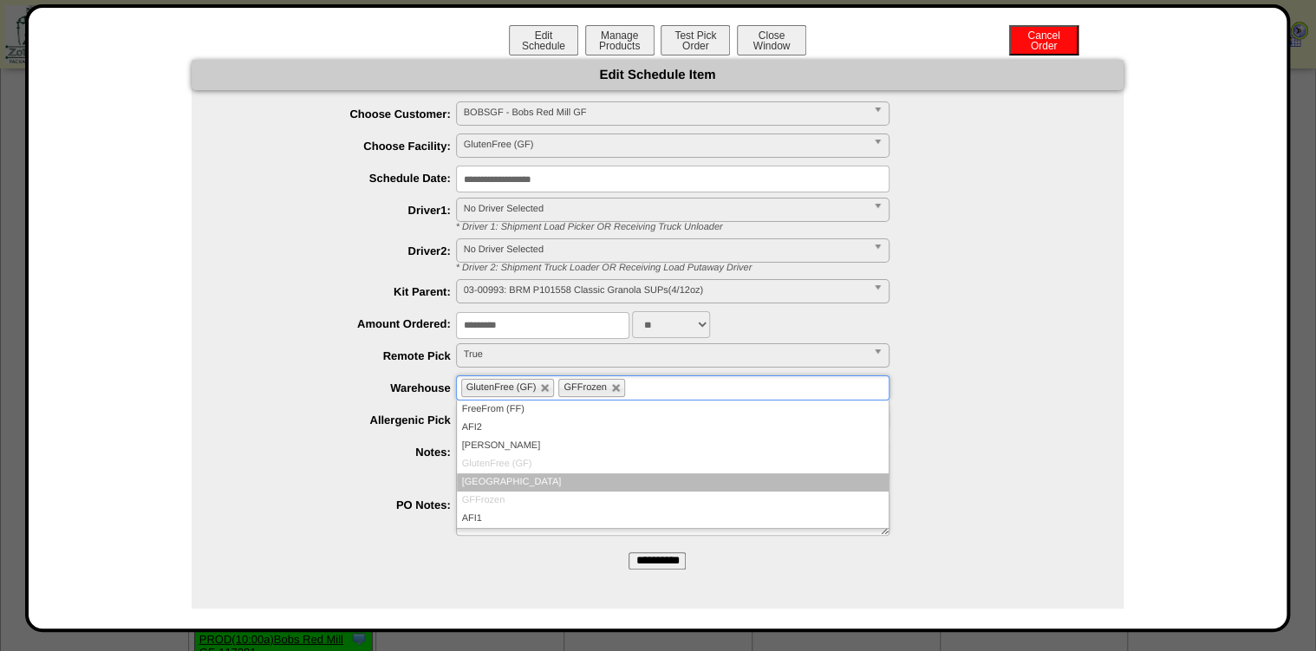
click at [606, 489] on li "[GEOGRAPHIC_DATA]" at bounding box center [673, 482] width 432 height 18
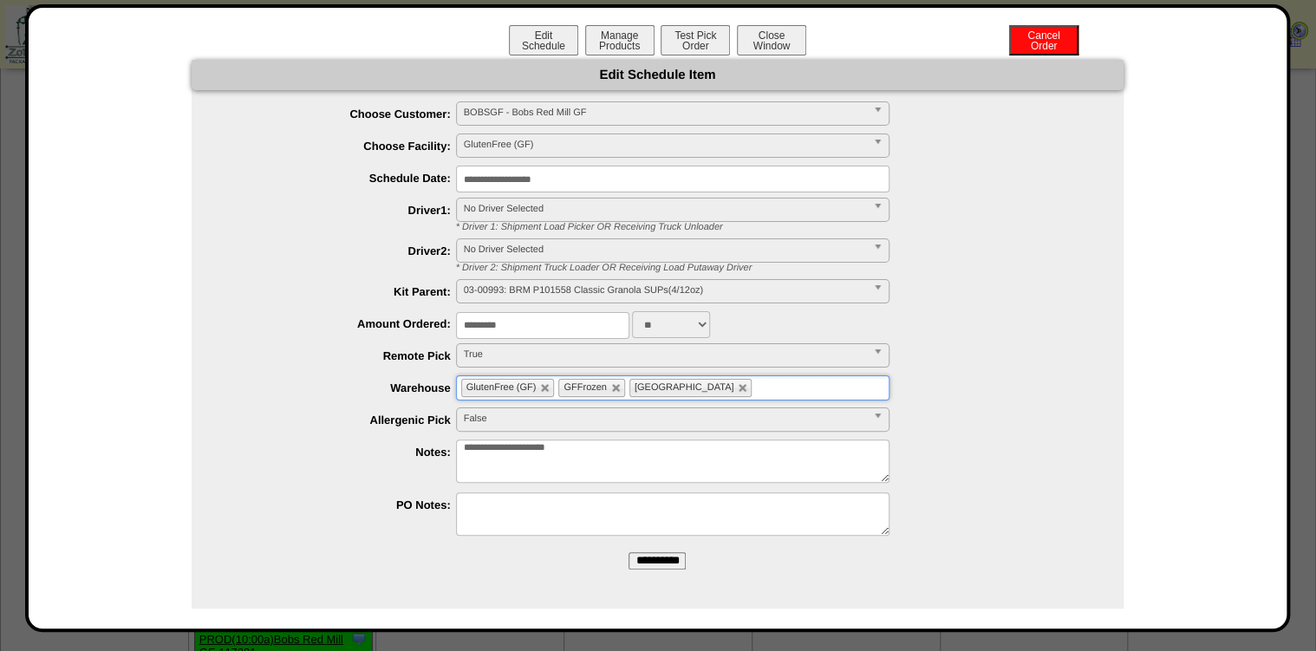
click at [645, 565] on input "**********" at bounding box center [657, 560] width 57 height 17
click at [617, 36] on button "Manage Products" at bounding box center [619, 40] width 69 height 30
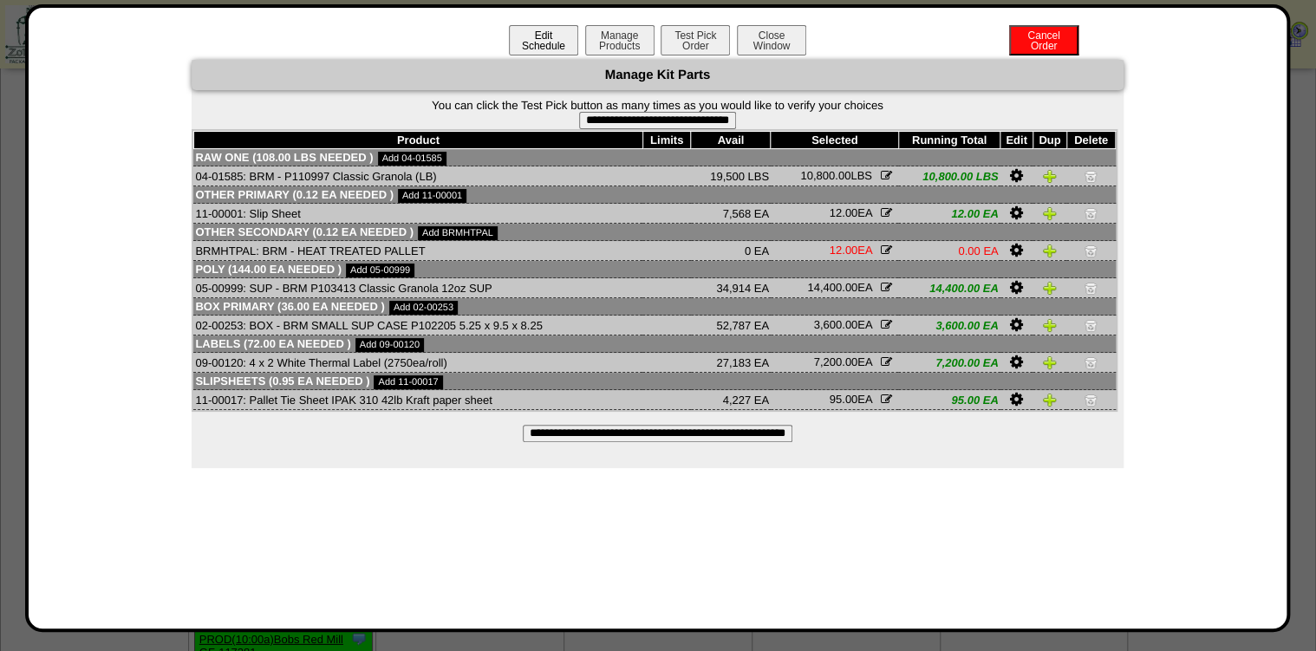
click at [536, 42] on button "Edit Schedule" at bounding box center [543, 40] width 69 height 30
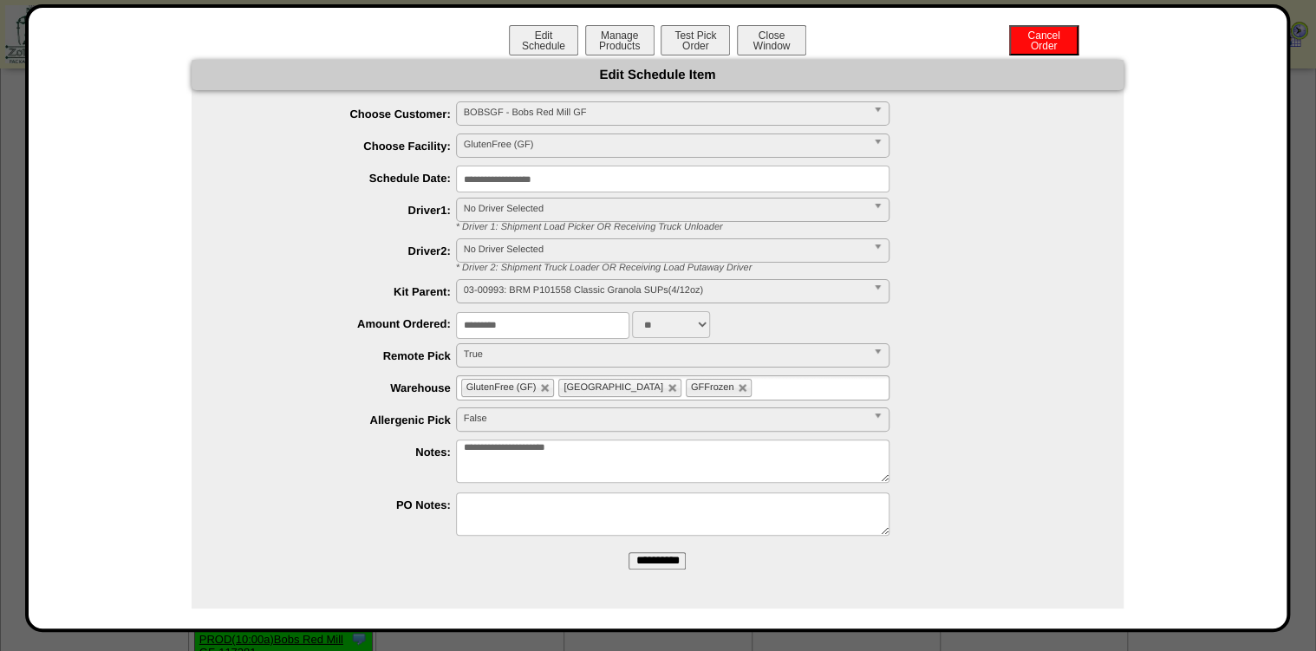
click at [756, 395] on input "text" at bounding box center [767, 388] width 22 height 22
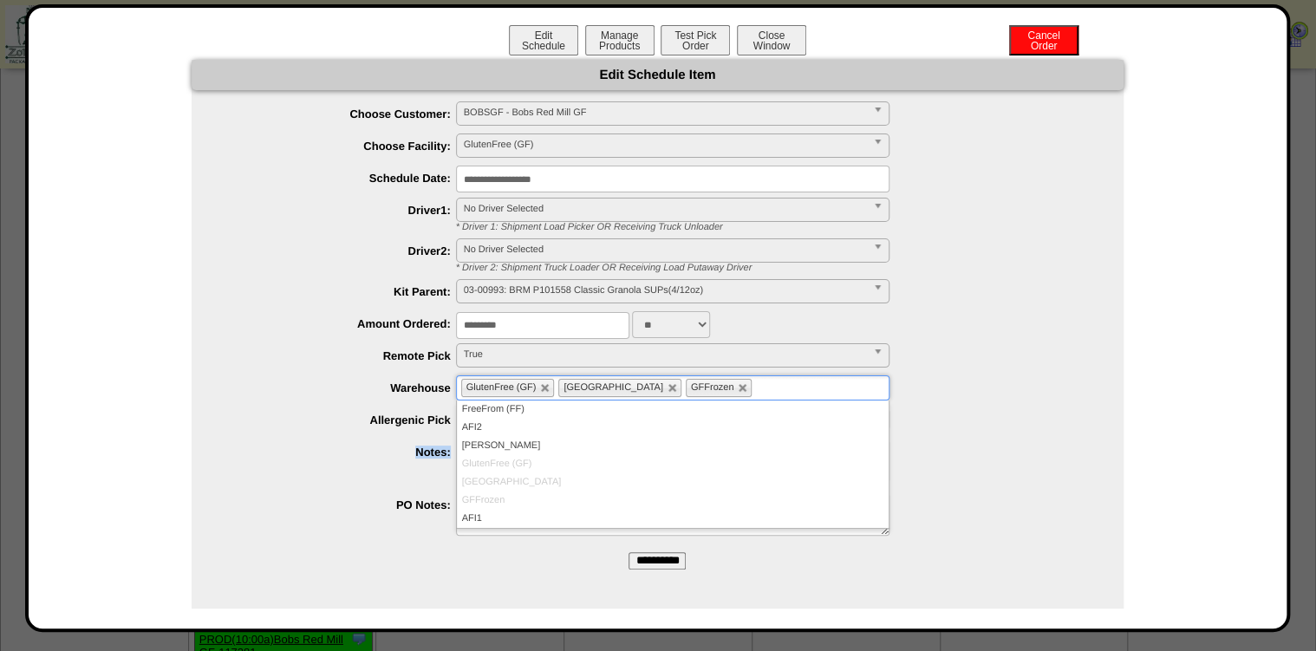
click at [125, 434] on div "**********" at bounding box center [658, 334] width 1224 height 549
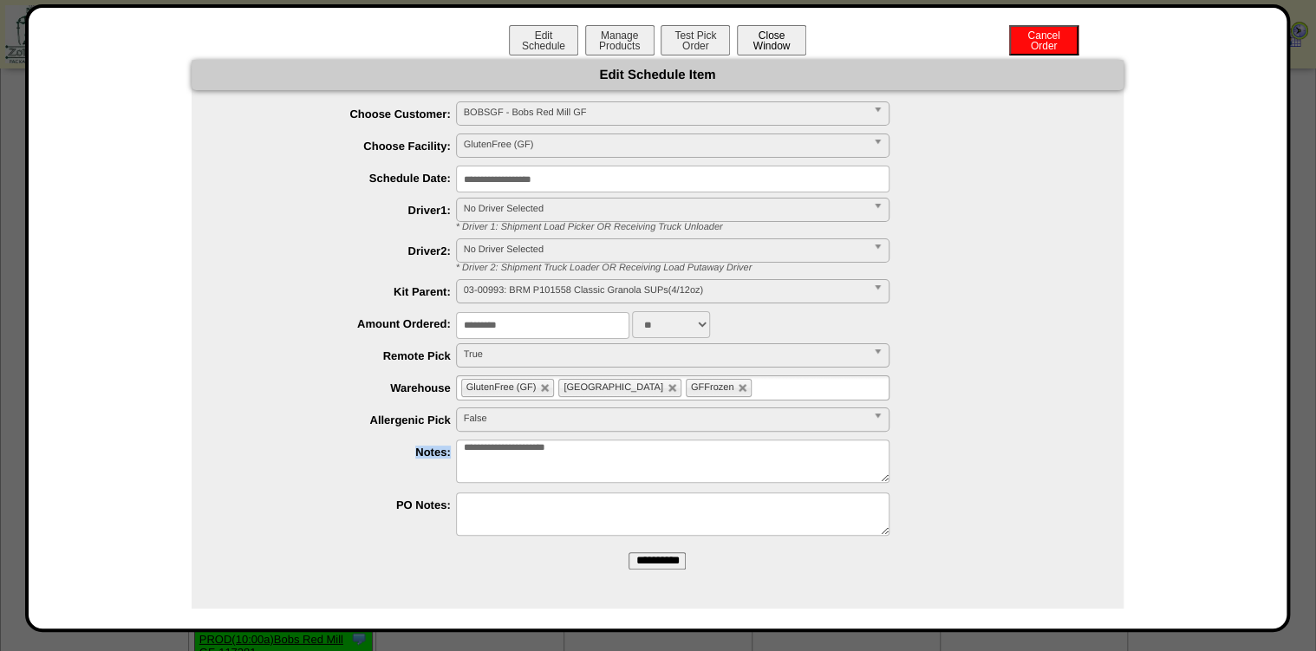
click at [749, 43] on button "Close Window" at bounding box center [771, 40] width 69 height 30
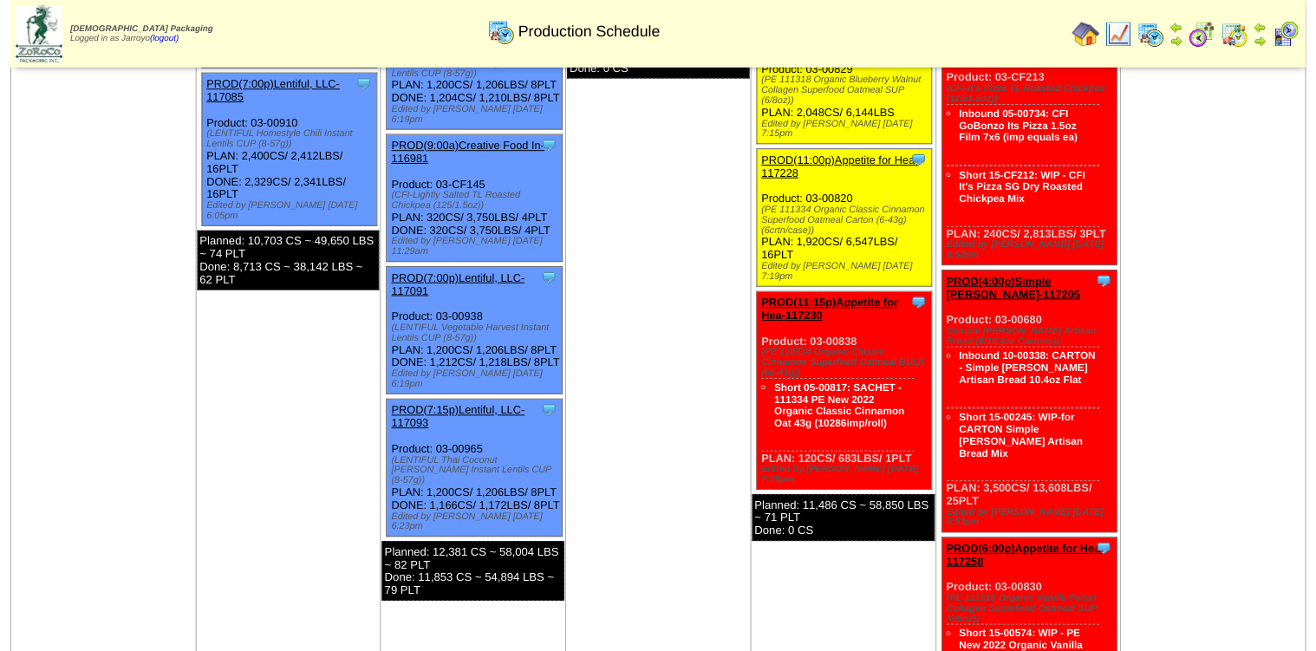
scroll to position [763, 0]
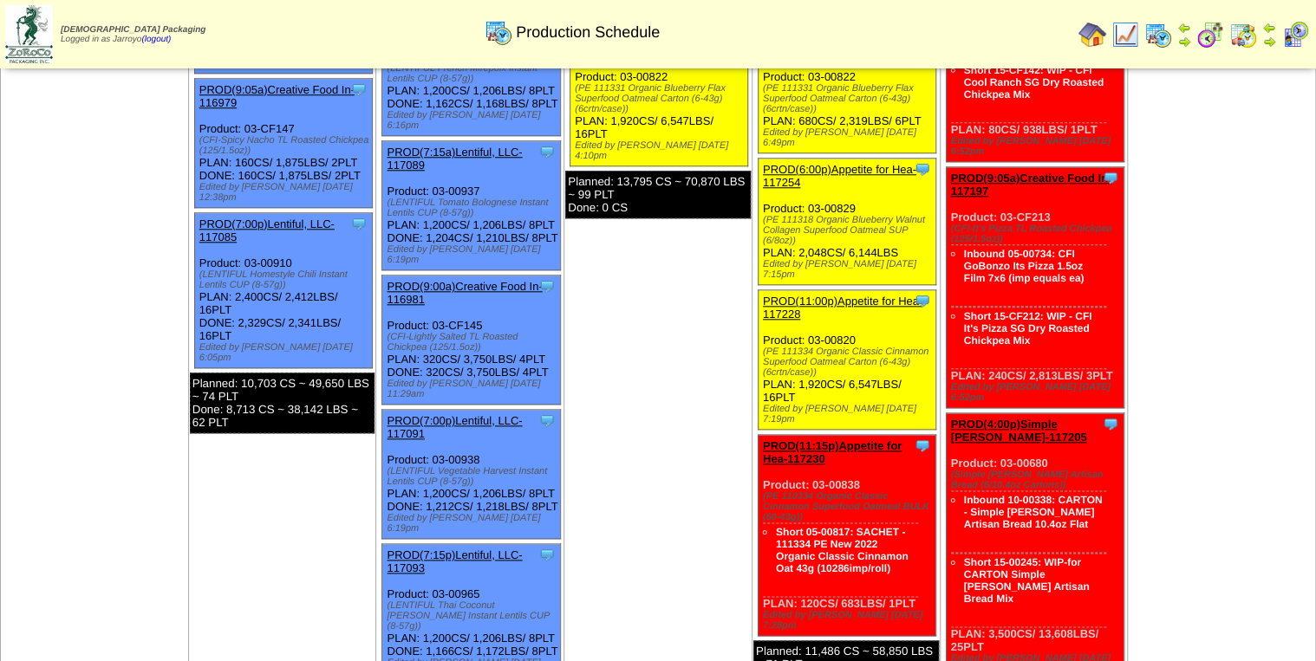
click at [965, 172] on link "PROD(9:05a)Creative Food In-117197" at bounding box center [1031, 185] width 161 height 26
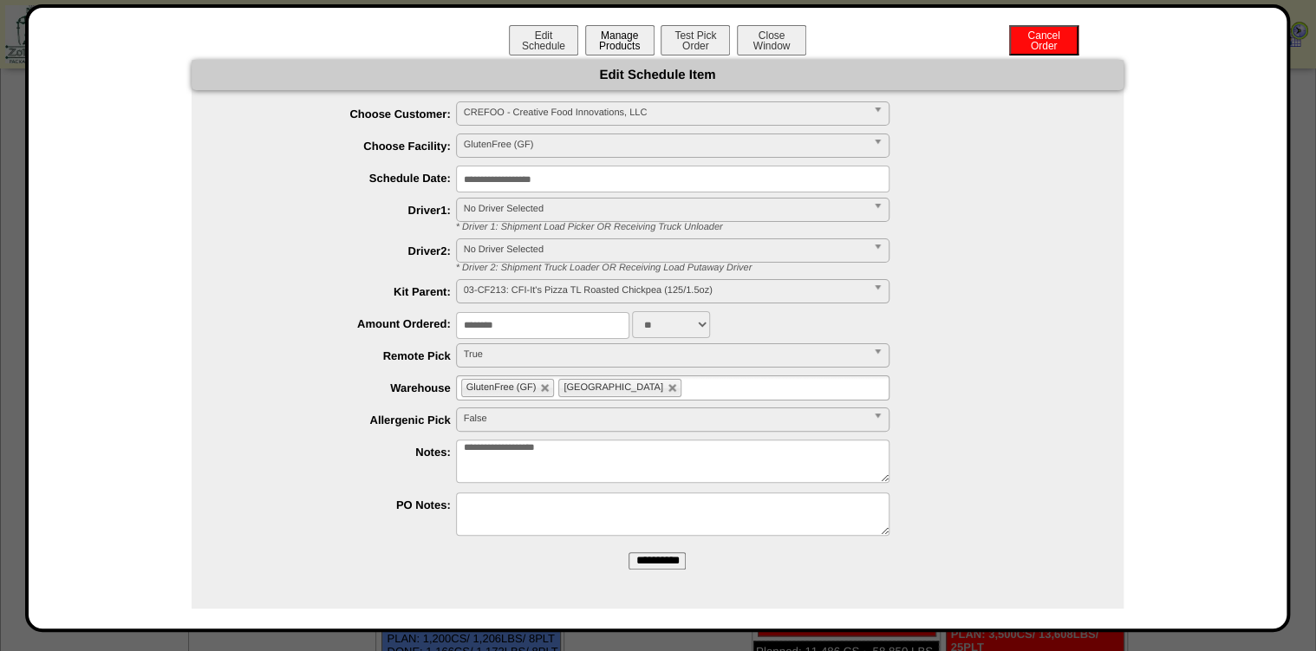
click at [605, 48] on button "Manage Products" at bounding box center [619, 40] width 69 height 30
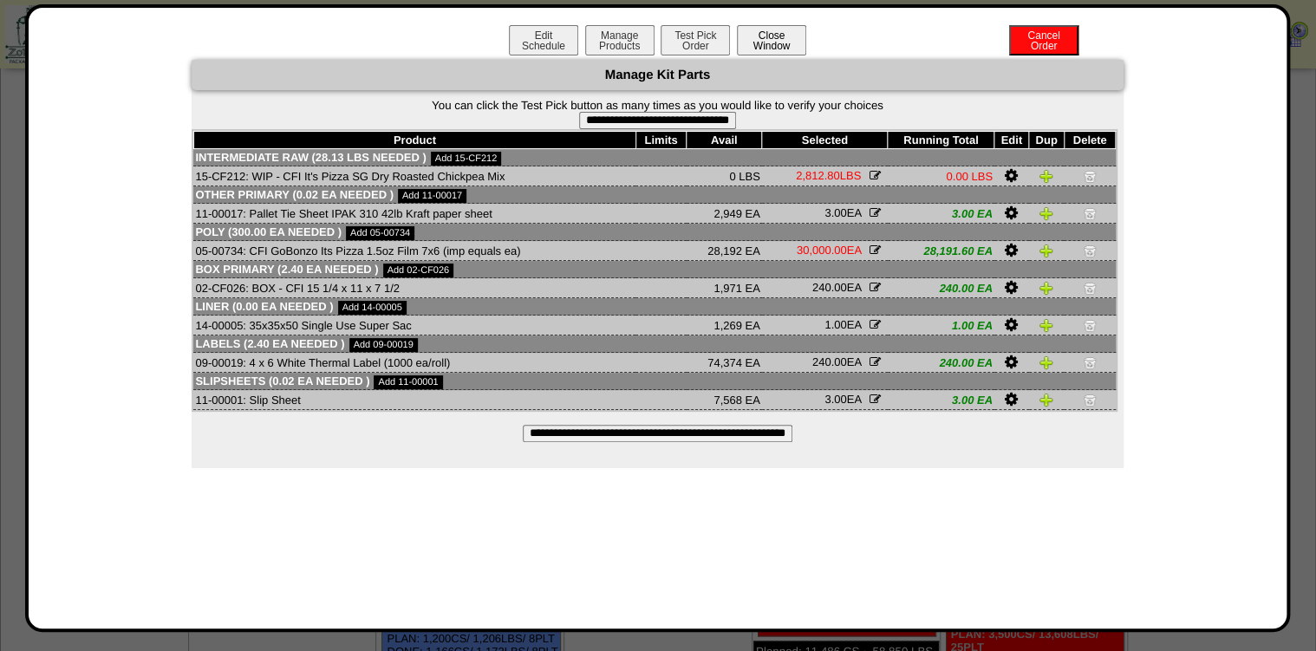
click at [755, 45] on button "Close Window" at bounding box center [771, 40] width 69 height 30
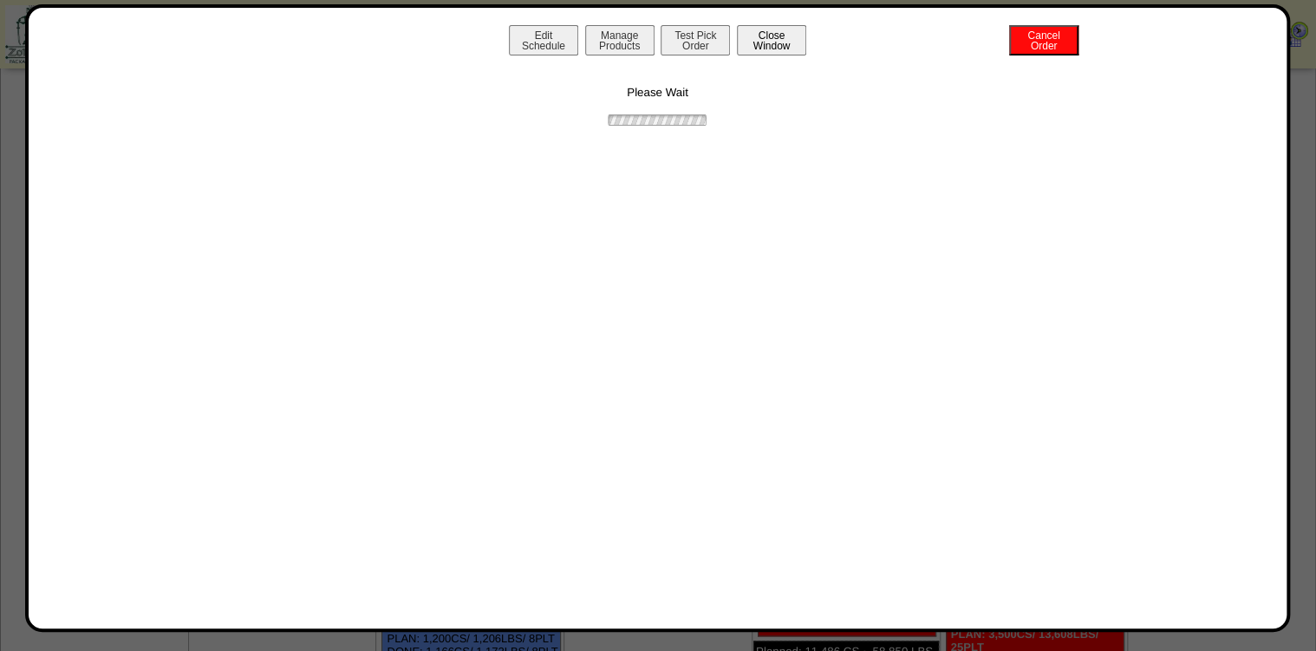
click at [799, 42] on button "Close Window" at bounding box center [771, 40] width 69 height 30
click at [759, 52] on button "Close Window" at bounding box center [771, 40] width 69 height 30
click at [536, 259] on div "Edit Schedule Manage Products Test Pick Order Cancel Order Close Window Please …" at bounding box center [658, 318] width 1224 height 586
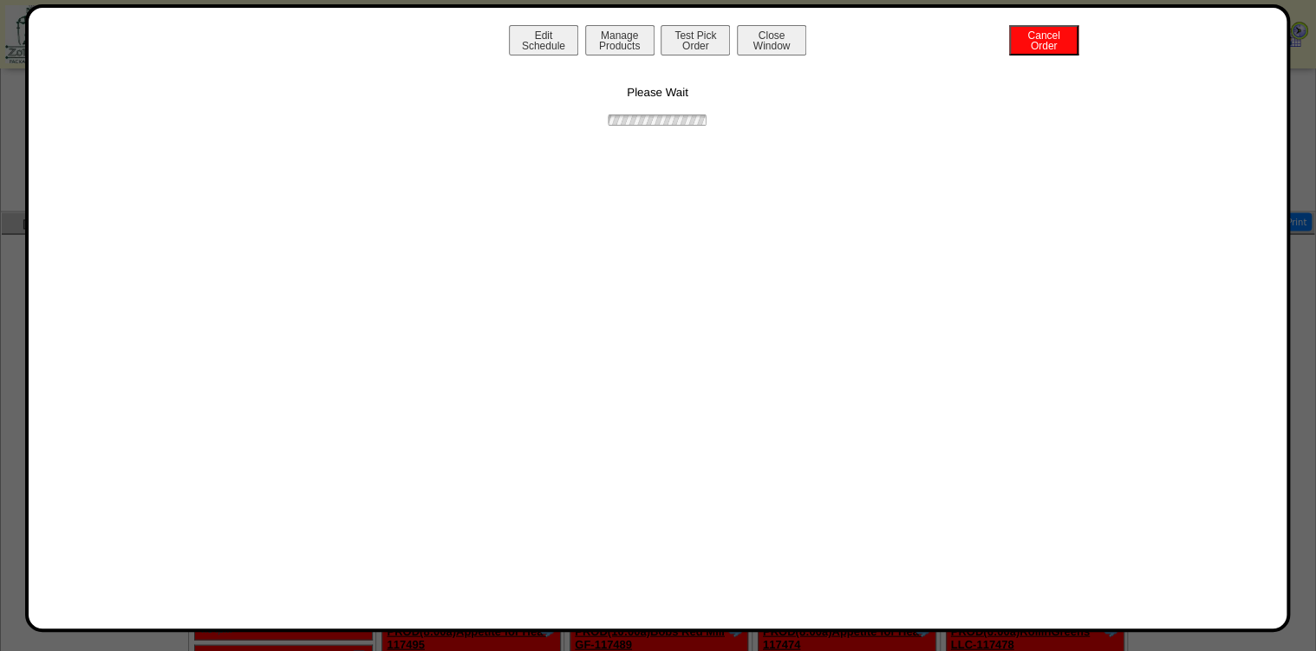
scroll to position [1540, 0]
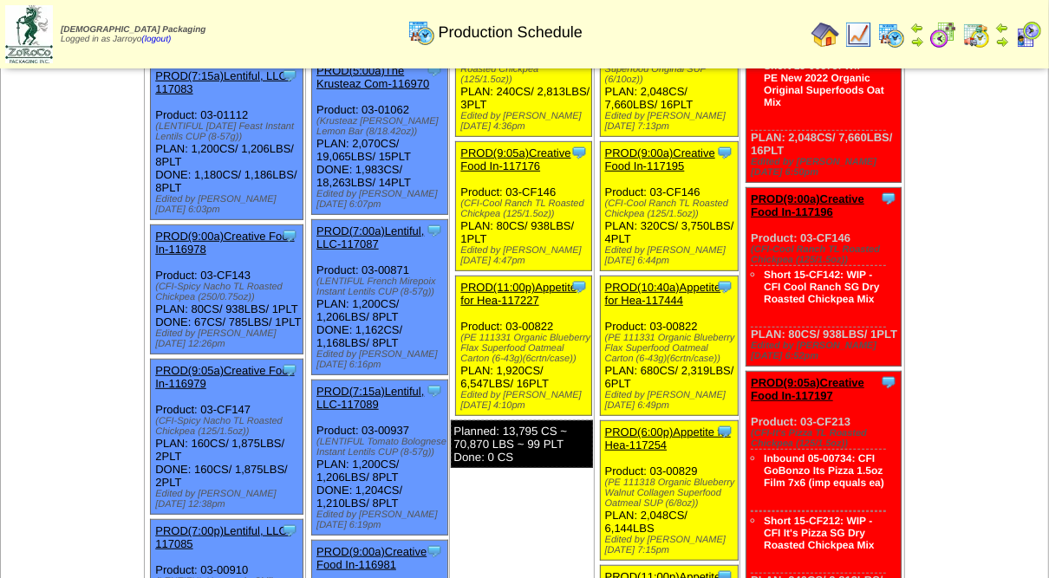
scroll to position [694, 0]
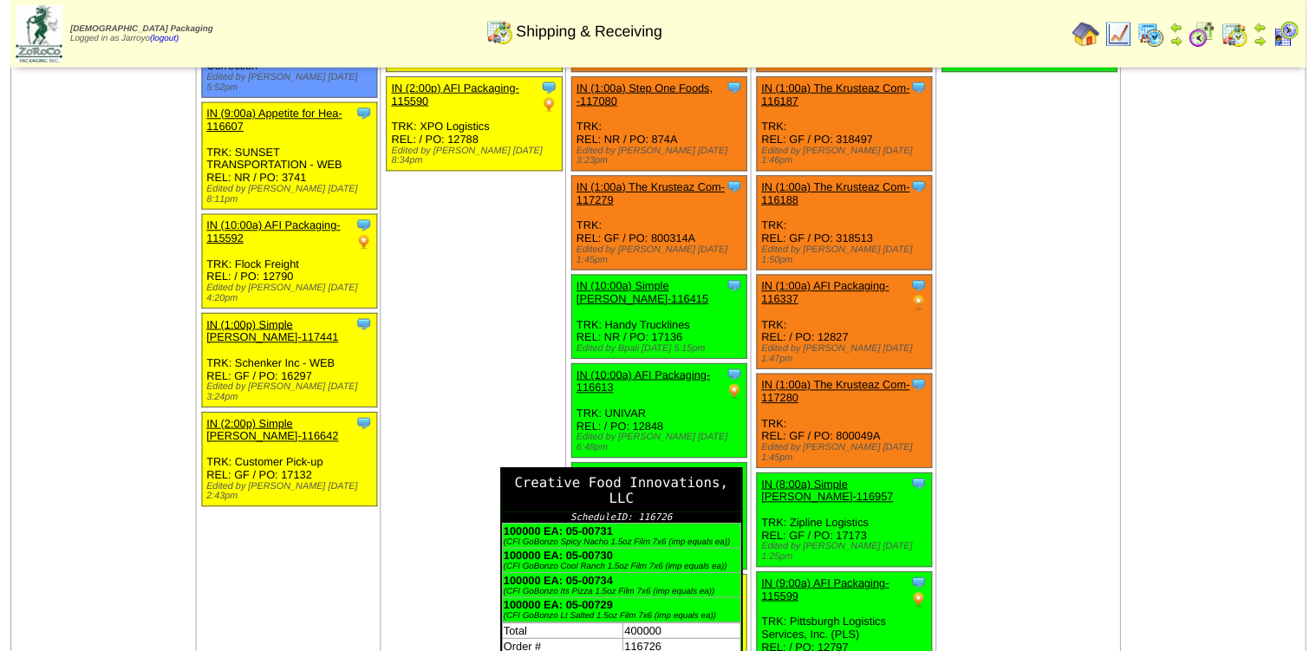
scroll to position [485, 0]
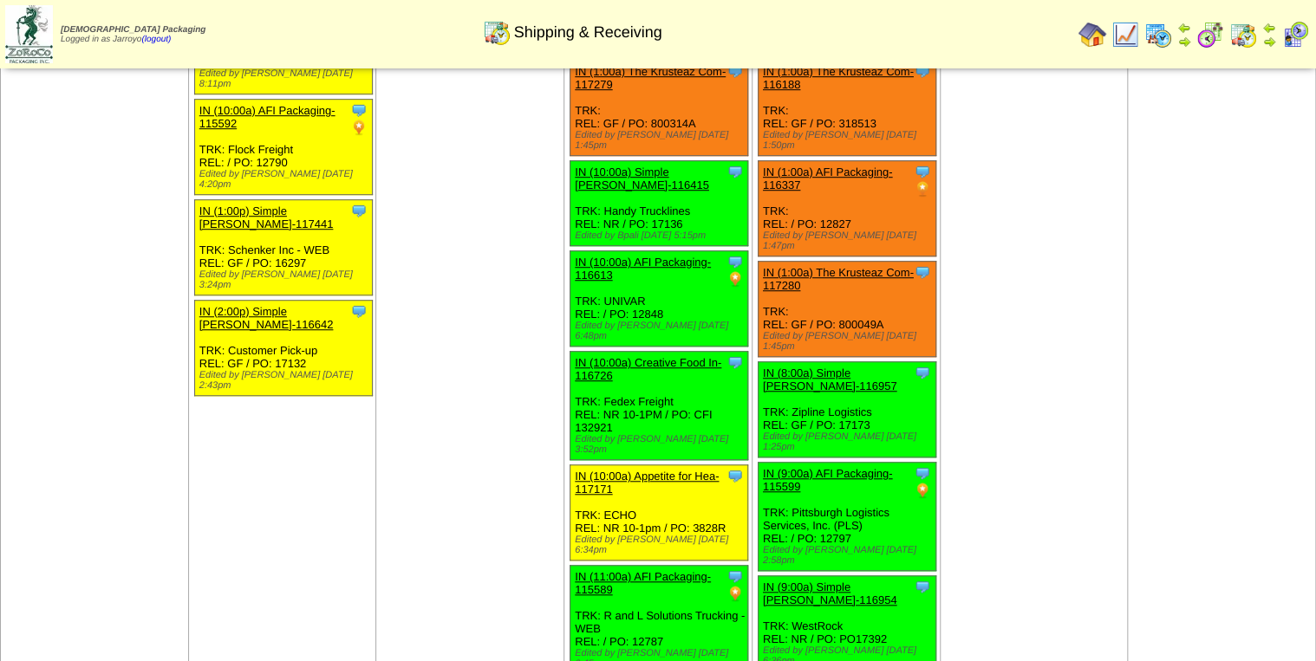
click at [608, 356] on link "IN (10:00a) Creative Food In-116726" at bounding box center [648, 369] width 147 height 26
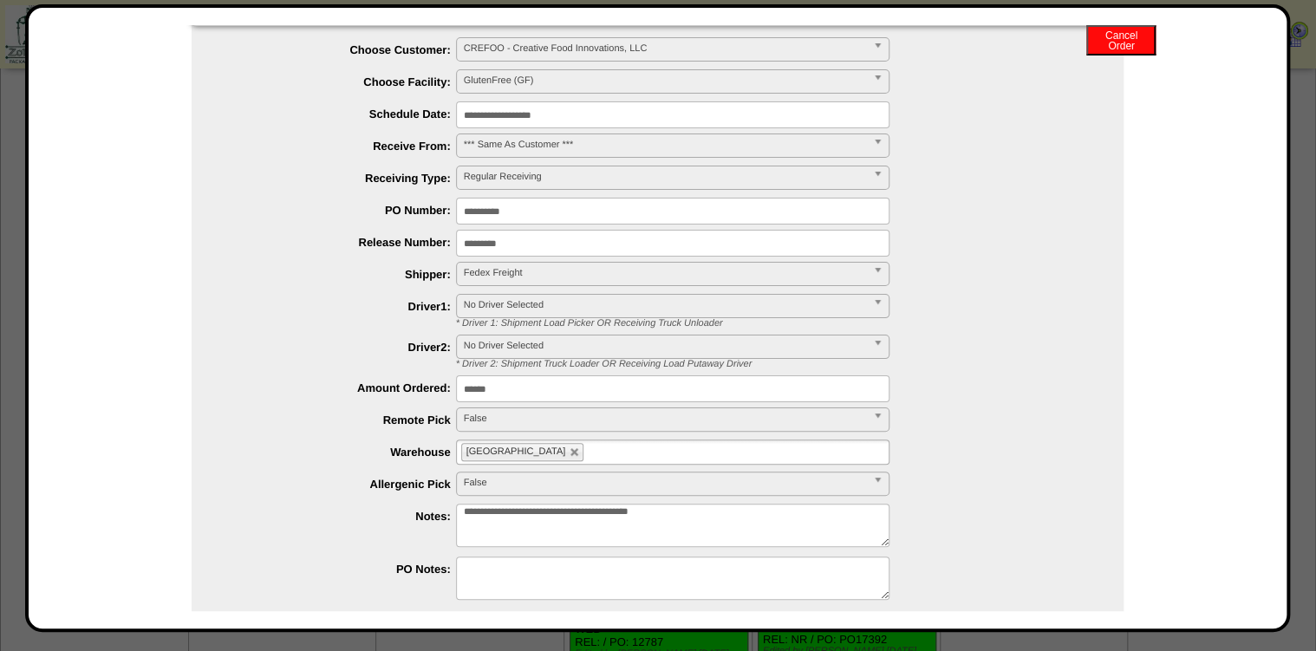
scroll to position [127, 0]
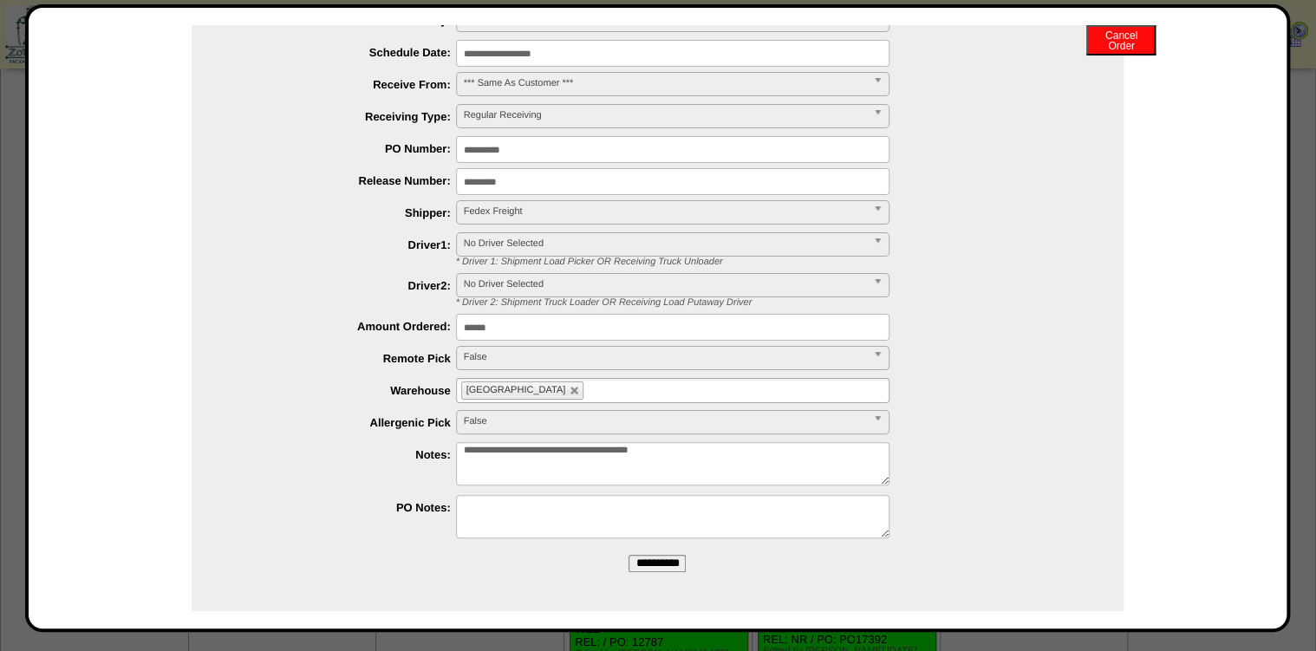
click at [727, 446] on textarea "**********" at bounding box center [672, 463] width 433 height 43
type textarea "*"
type textarea "**********"
click at [637, 560] on input "**********" at bounding box center [657, 563] width 57 height 17
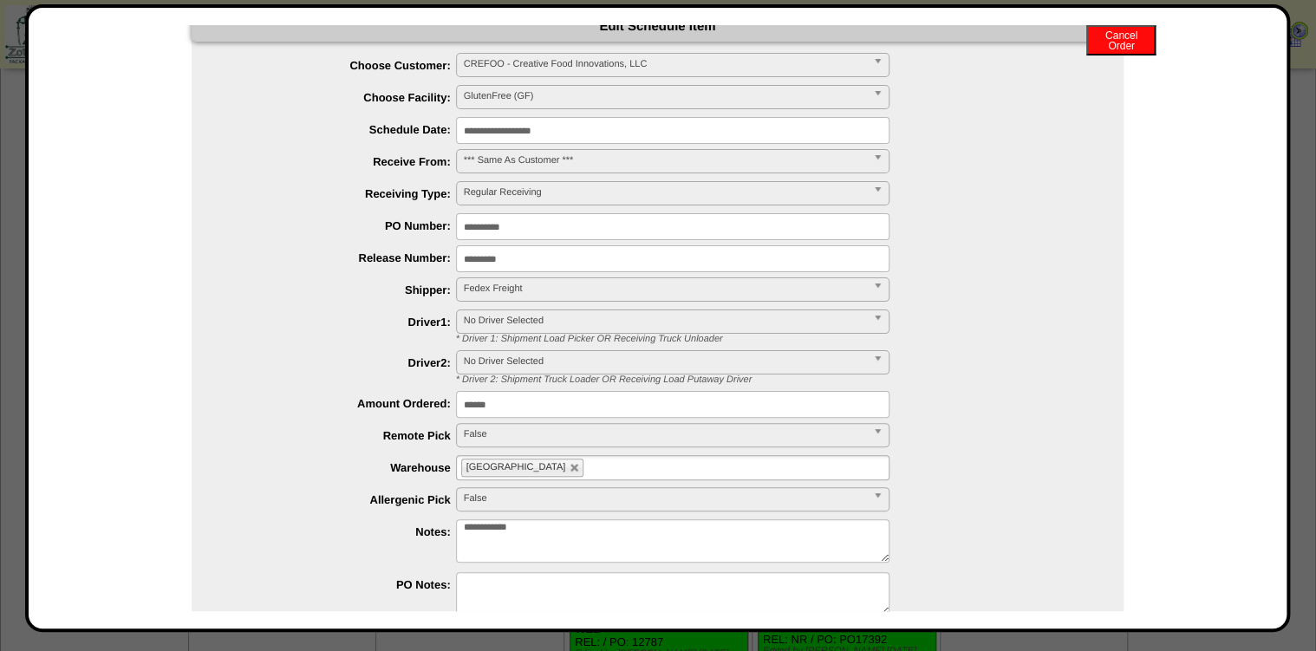
scroll to position [0, 0]
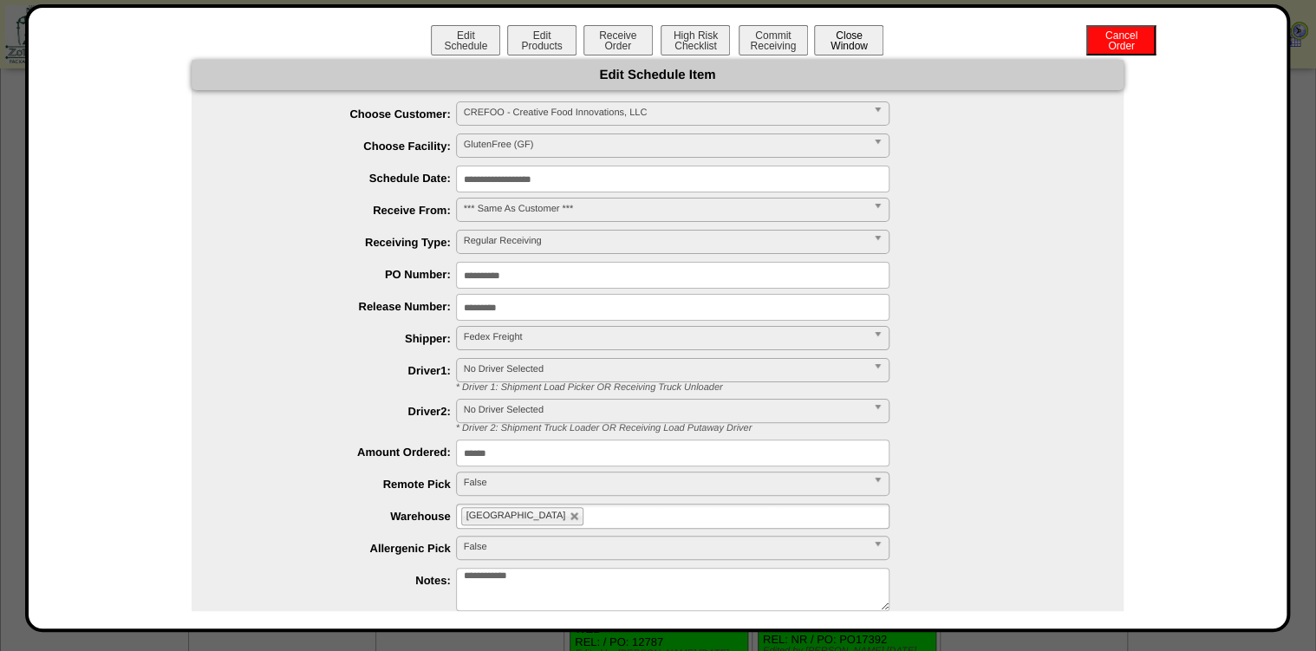
click at [830, 40] on button "Close Window" at bounding box center [848, 40] width 69 height 30
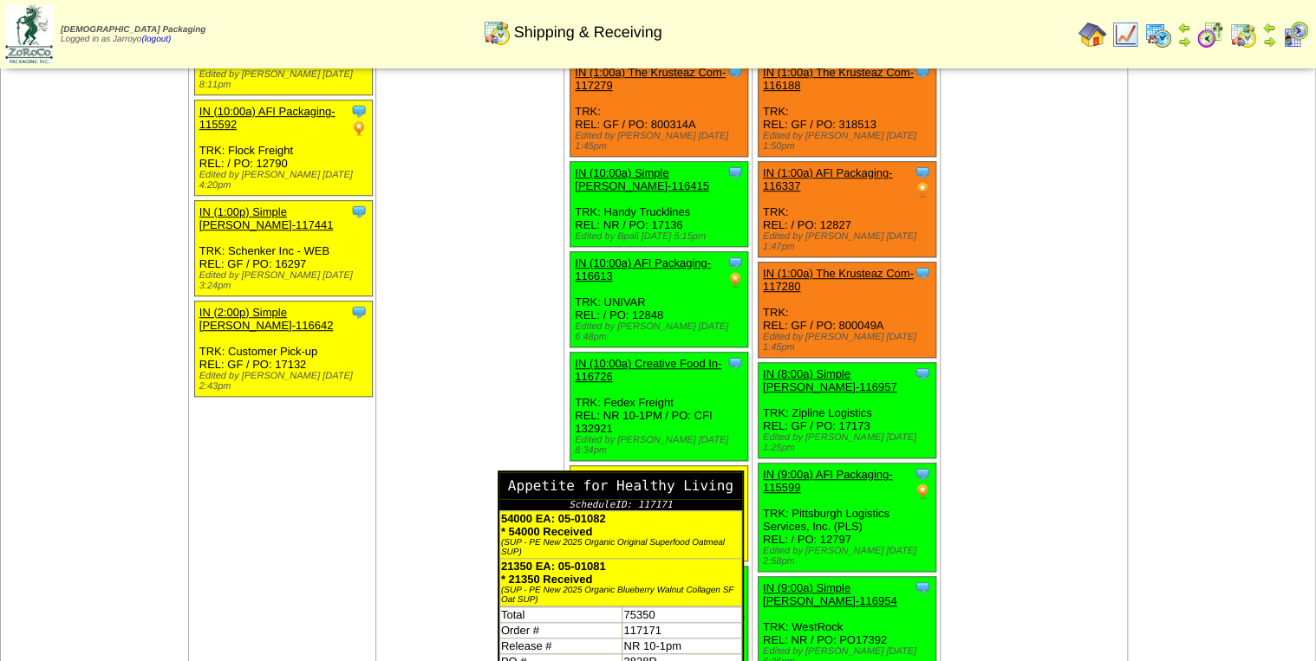
scroll to position [485, 0]
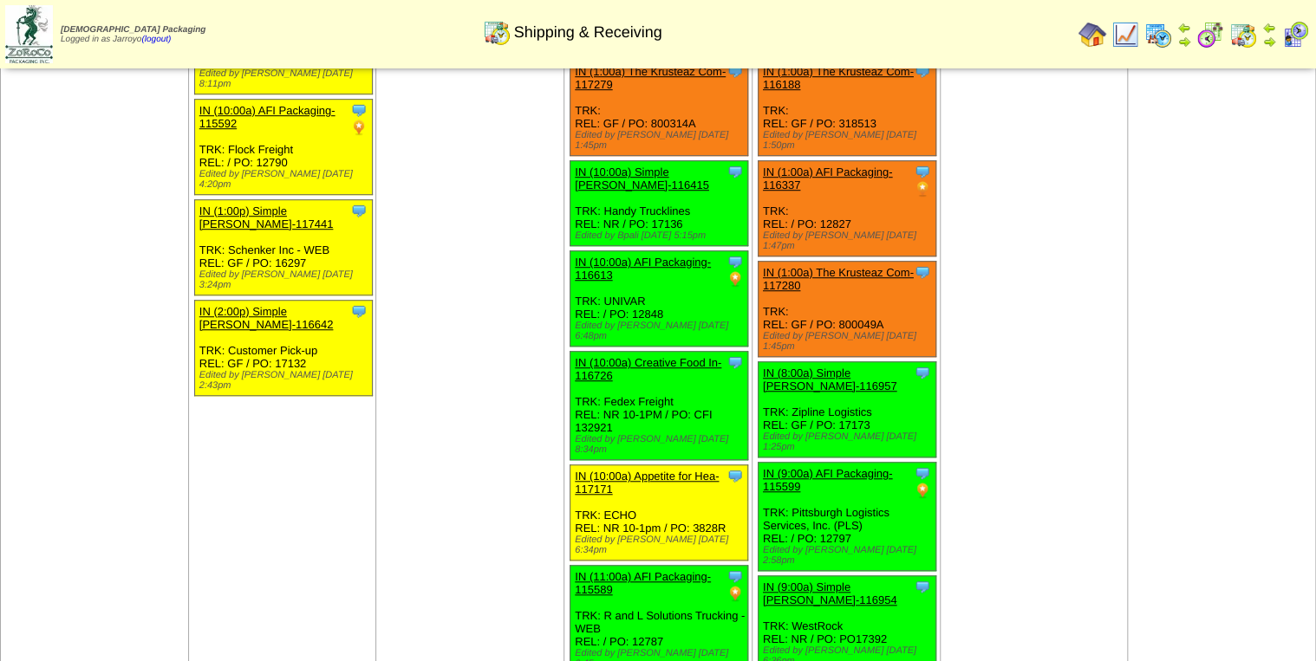
click at [1152, 31] on img at bounding box center [1158, 35] width 28 height 28
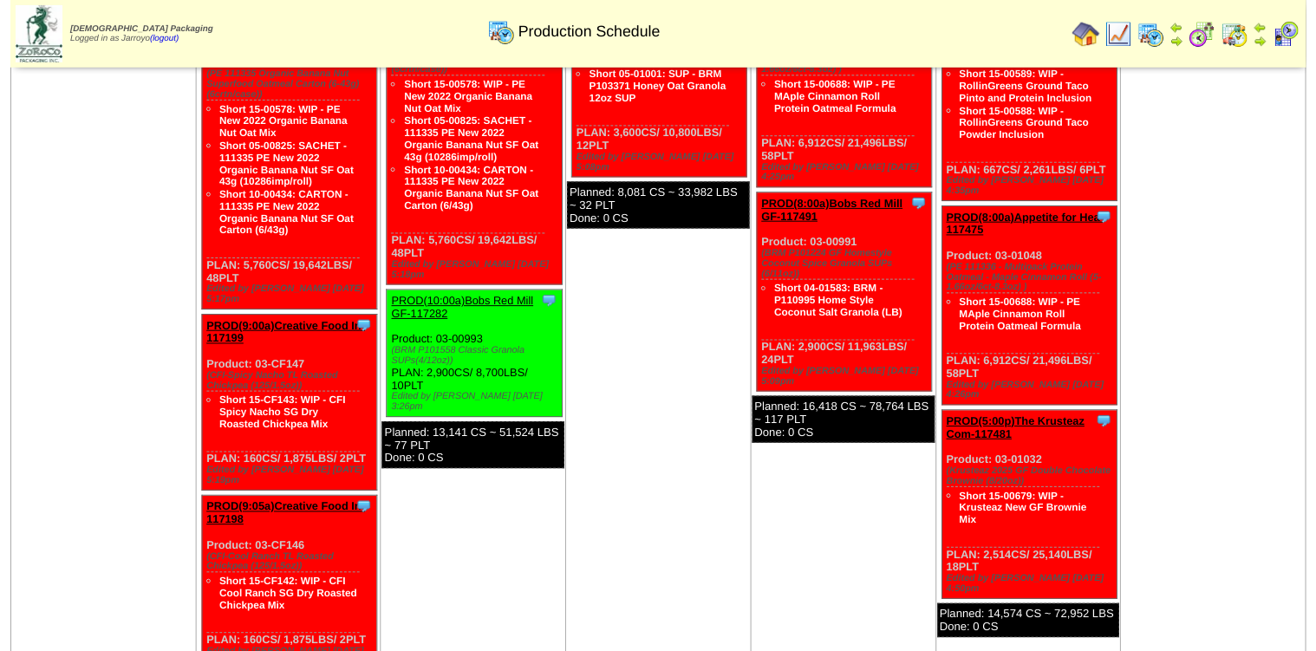
scroll to position [2206, 0]
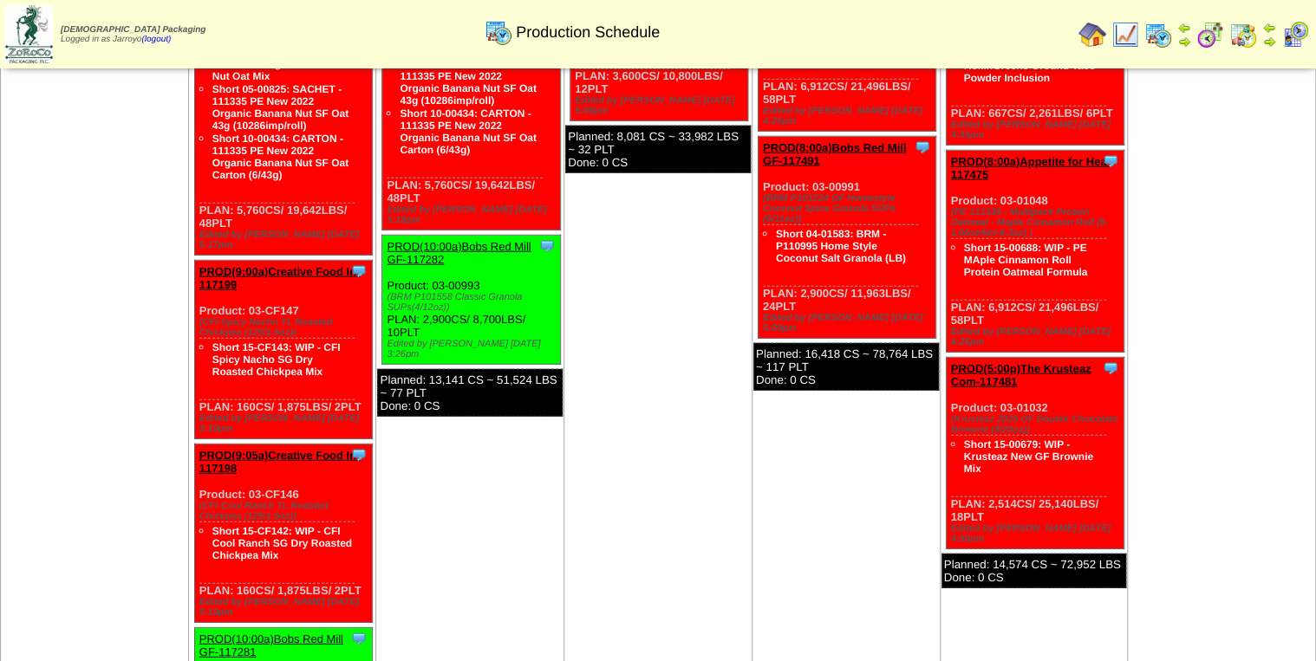
click at [230, 633] on link "PROD(10:00a)Bobs Red Mill GF-117281" at bounding box center [271, 646] width 144 height 26
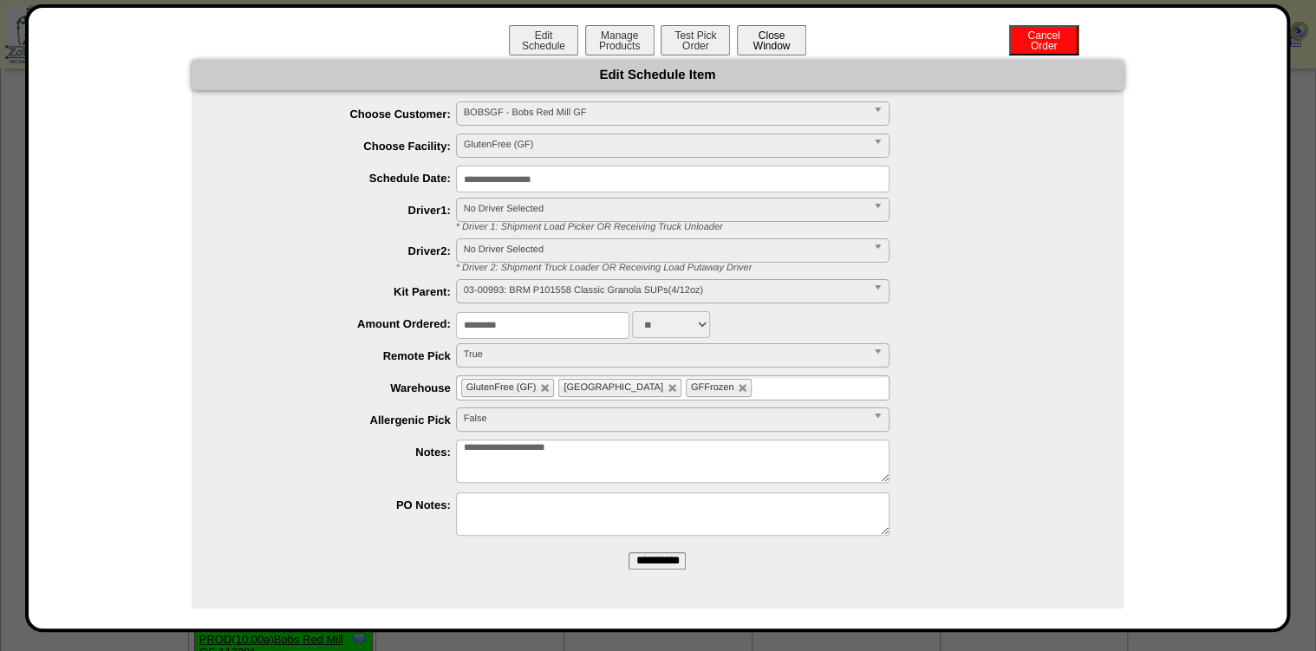
click at [767, 45] on button "Close Window" at bounding box center [771, 40] width 69 height 30
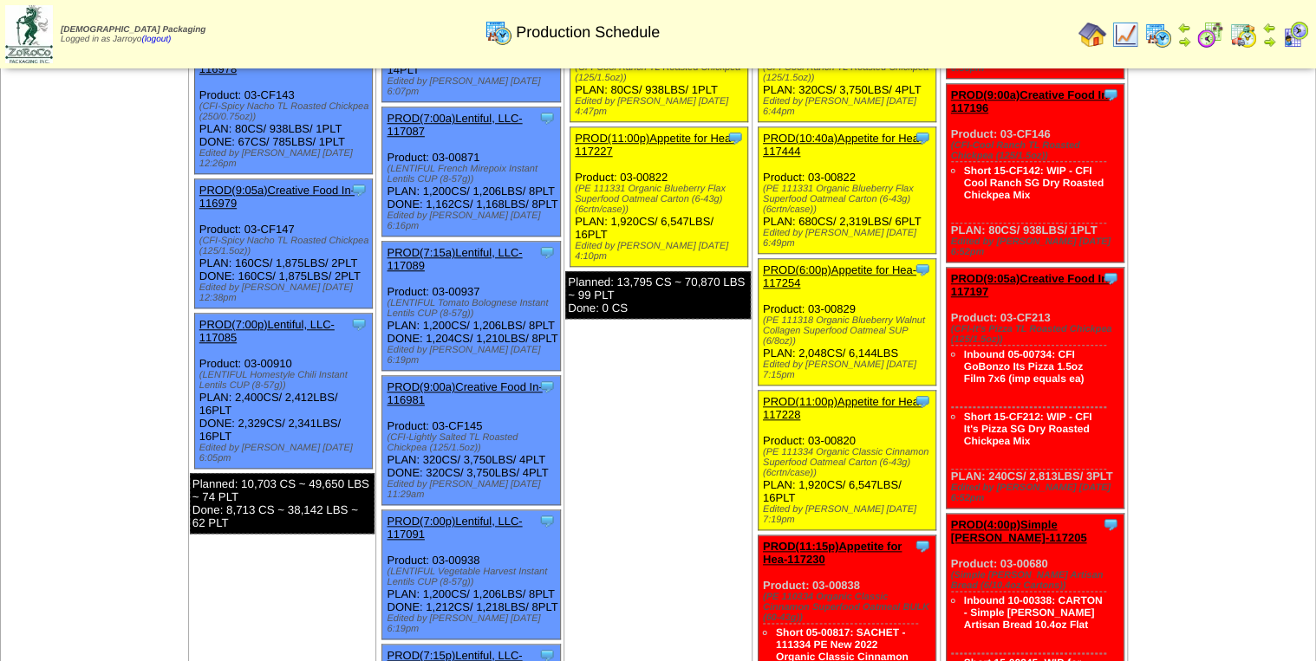
scroll to position [902, 0]
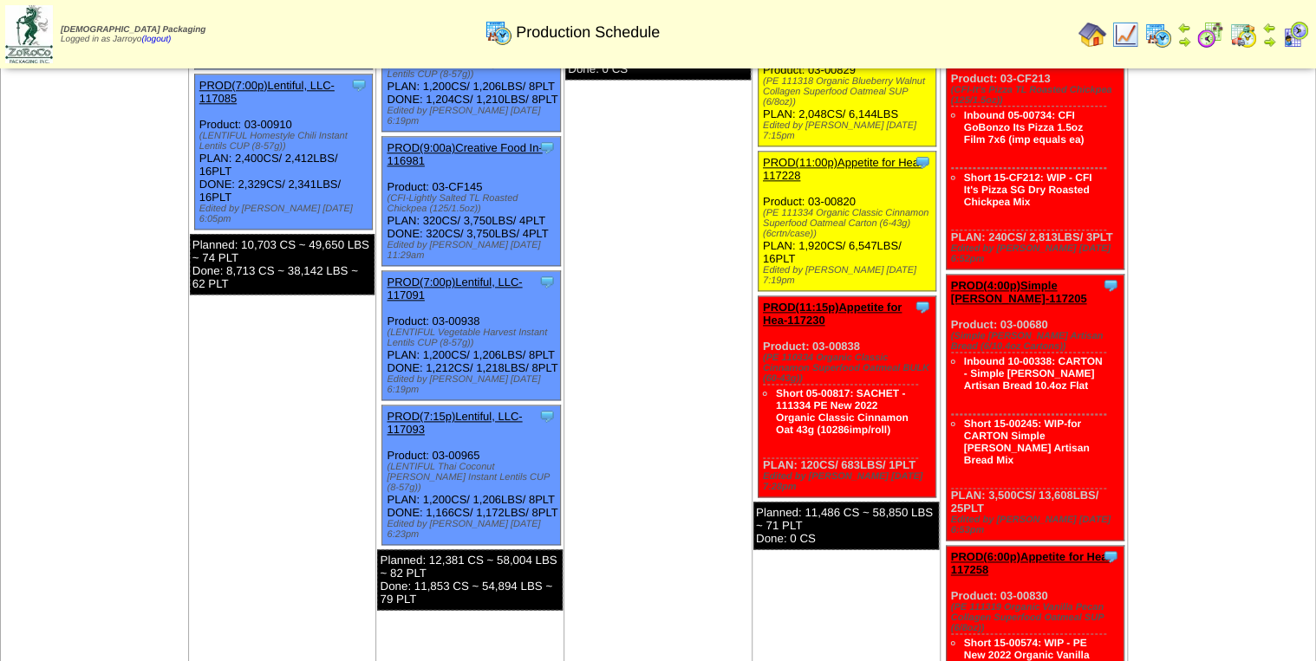
click at [215, 451] on td "Sep 29 [+] Print Export Clone Item PROD(4:00a)Natural Decadenc-116982 Natural D…" at bounding box center [282, 21] width 188 height 1612
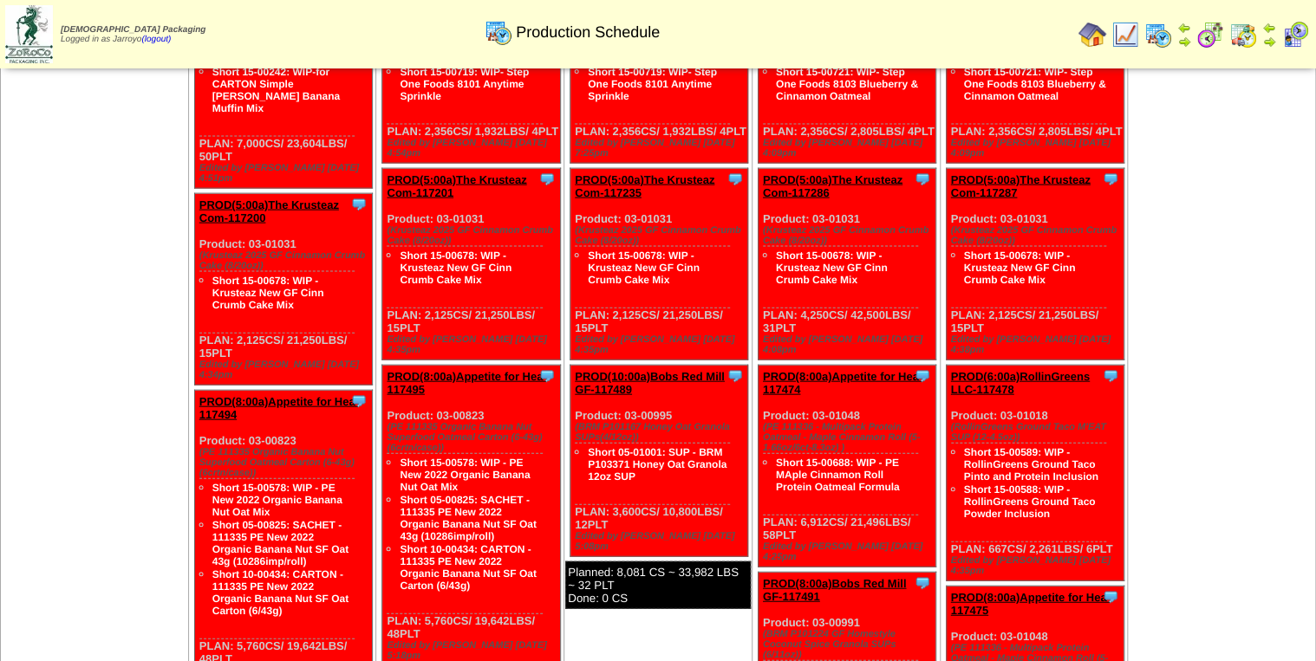
scroll to position [2081, 0]
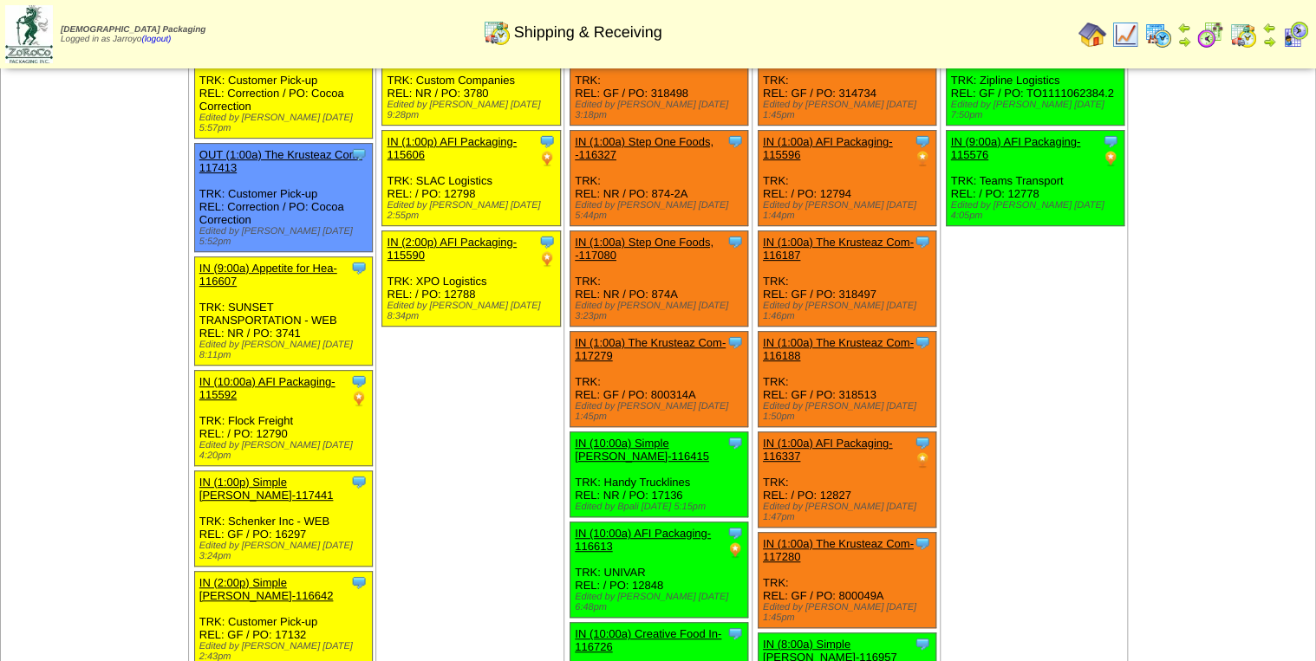
scroll to position [69, 0]
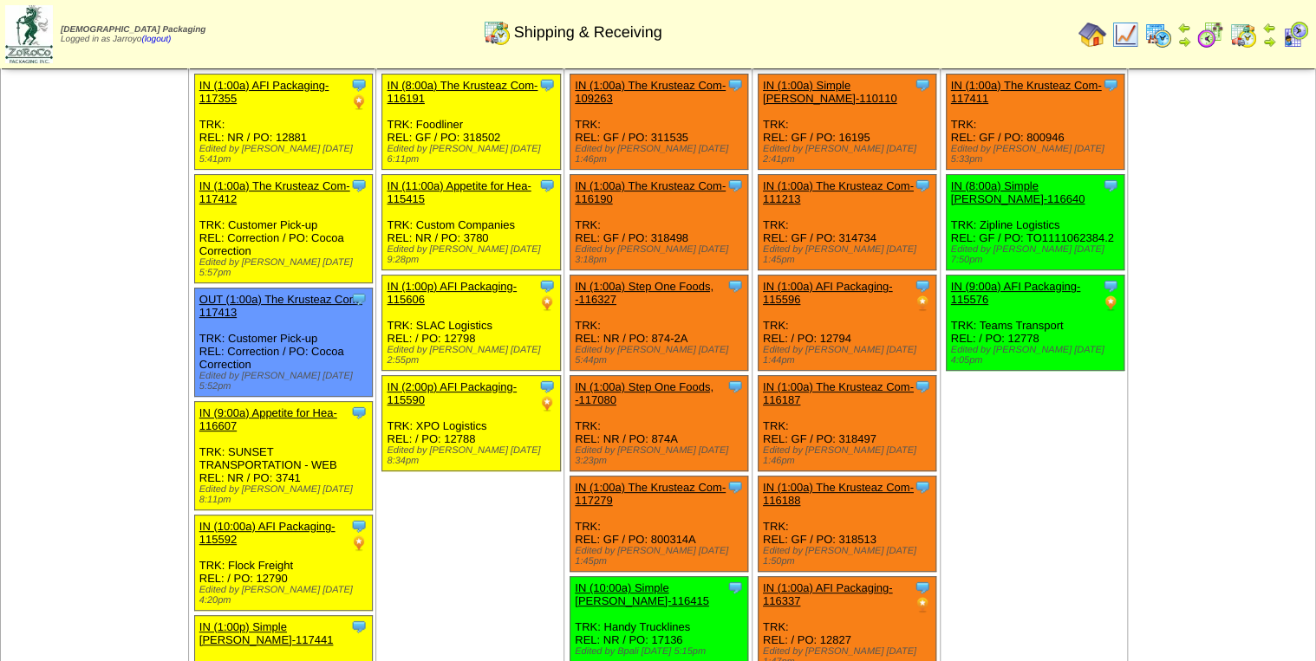
click at [461, 616] on td "[DATE] [+] Print Clone Item IN (8:00a) The Krusteaz Com-116191 The Krusteaz Com…" at bounding box center [470, 671] width 188 height 1248
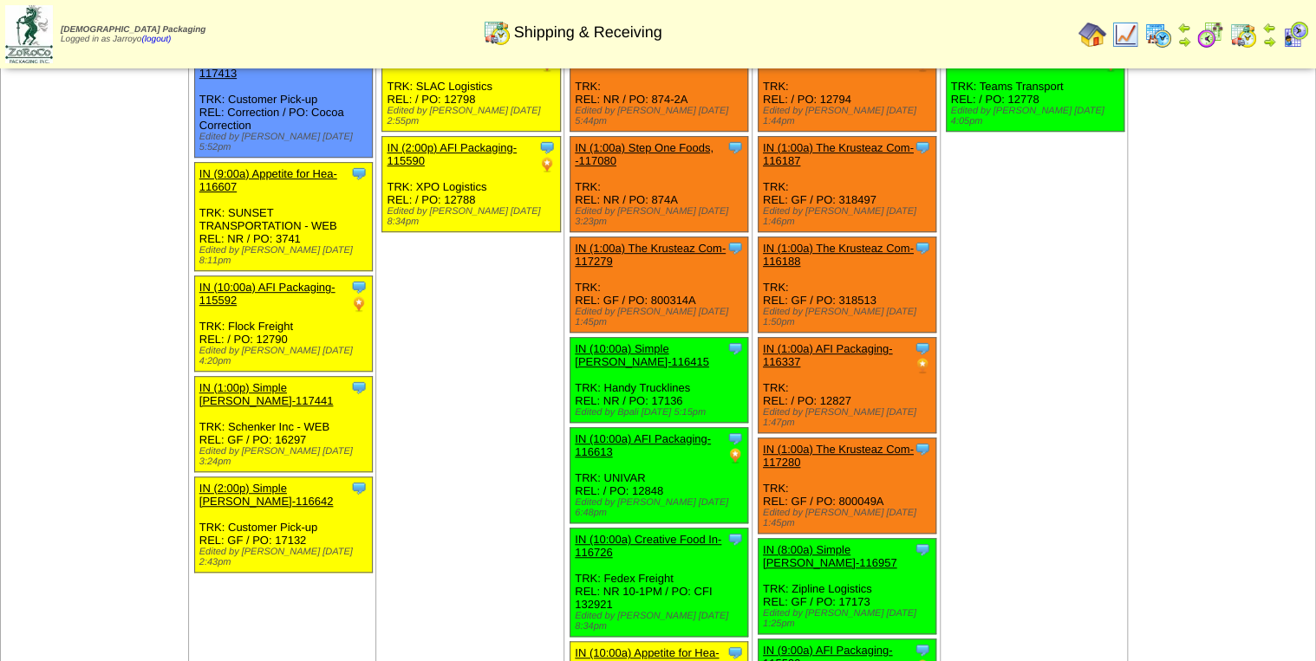
scroll to position [347, 0]
